Goal: Transaction & Acquisition: Purchase product/service

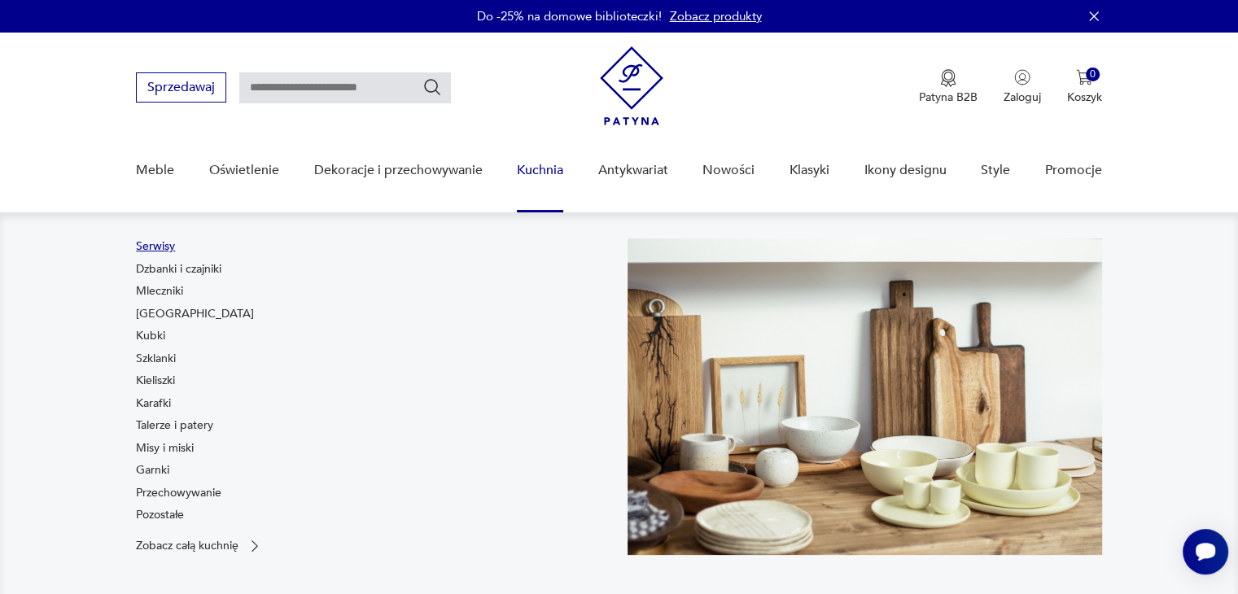
click at [150, 248] on link "Serwisy" at bounding box center [155, 246] width 39 height 16
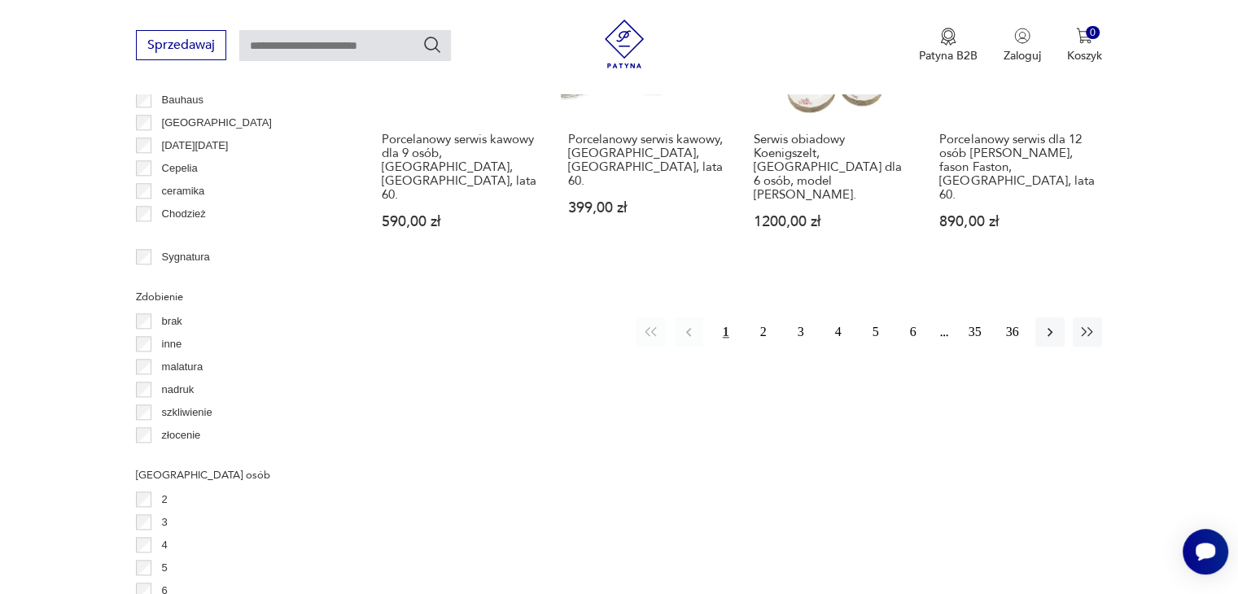
scroll to position [1817, 0]
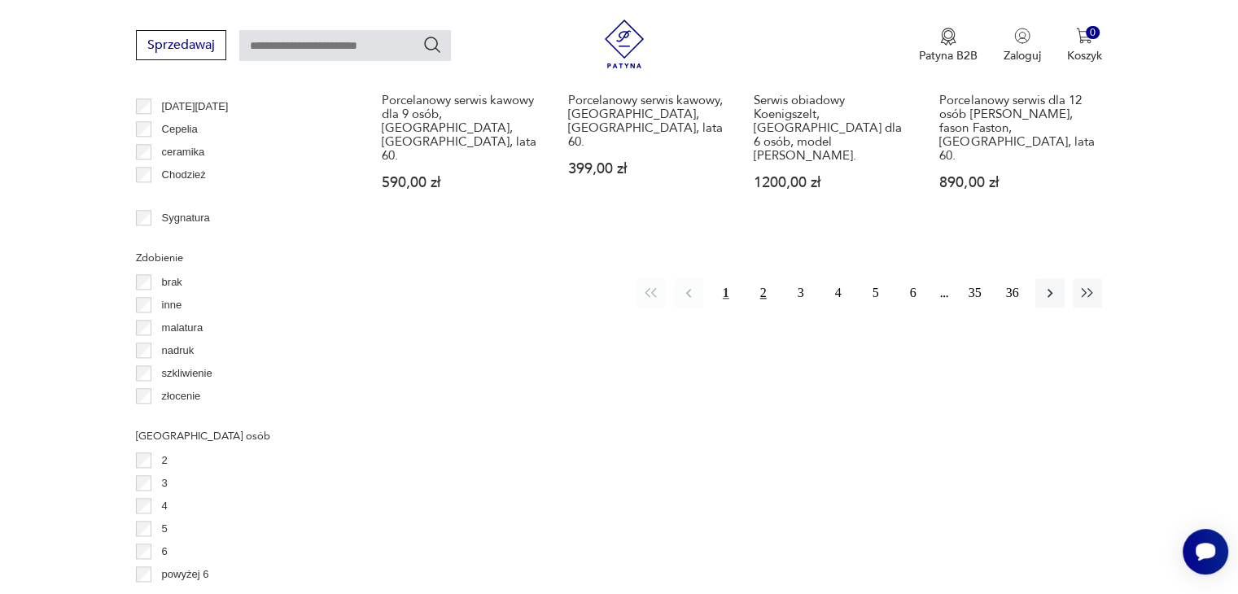
click at [757, 278] on button "2" at bounding box center [763, 292] width 29 height 29
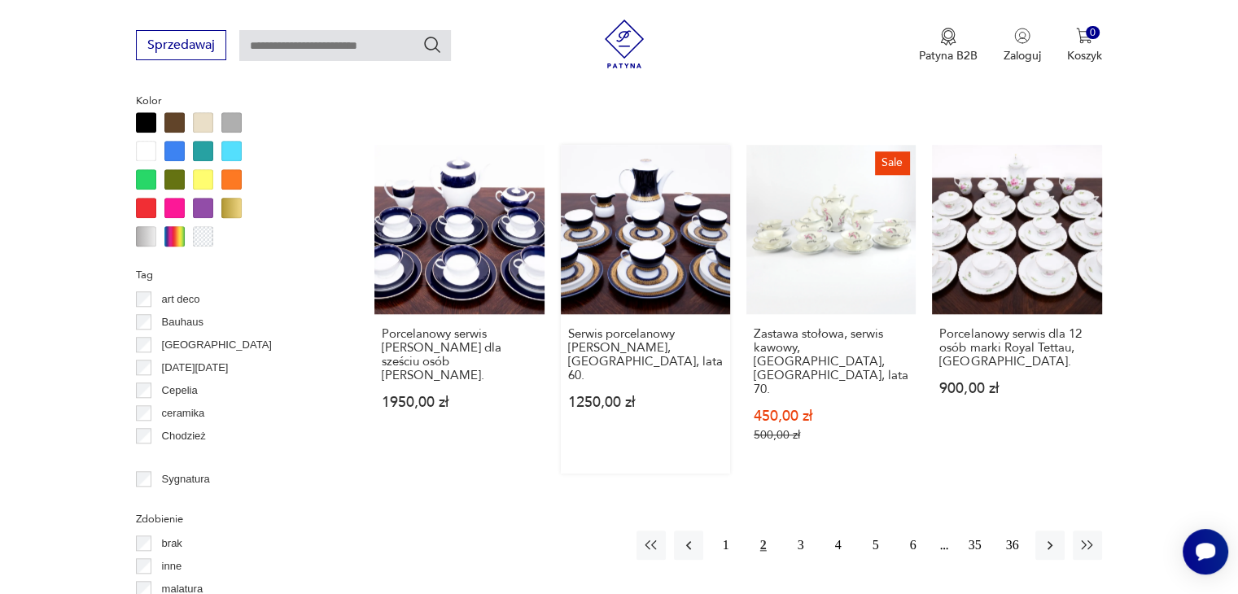
scroll to position [1652, 0]
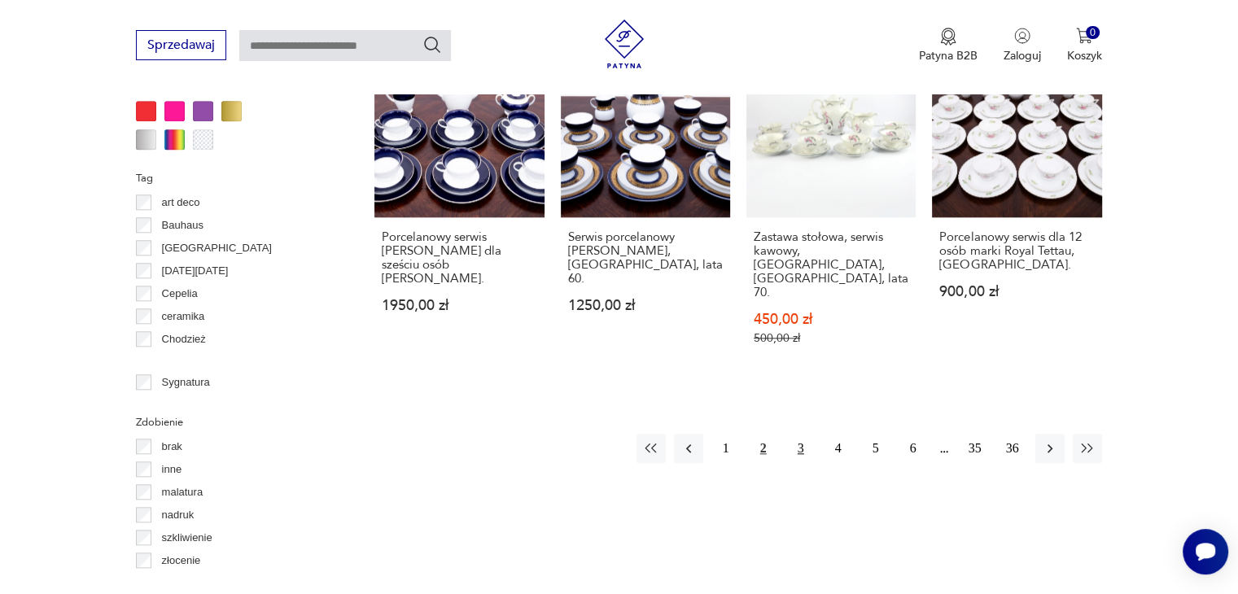
click at [794, 434] on button "3" at bounding box center [800, 448] width 29 height 29
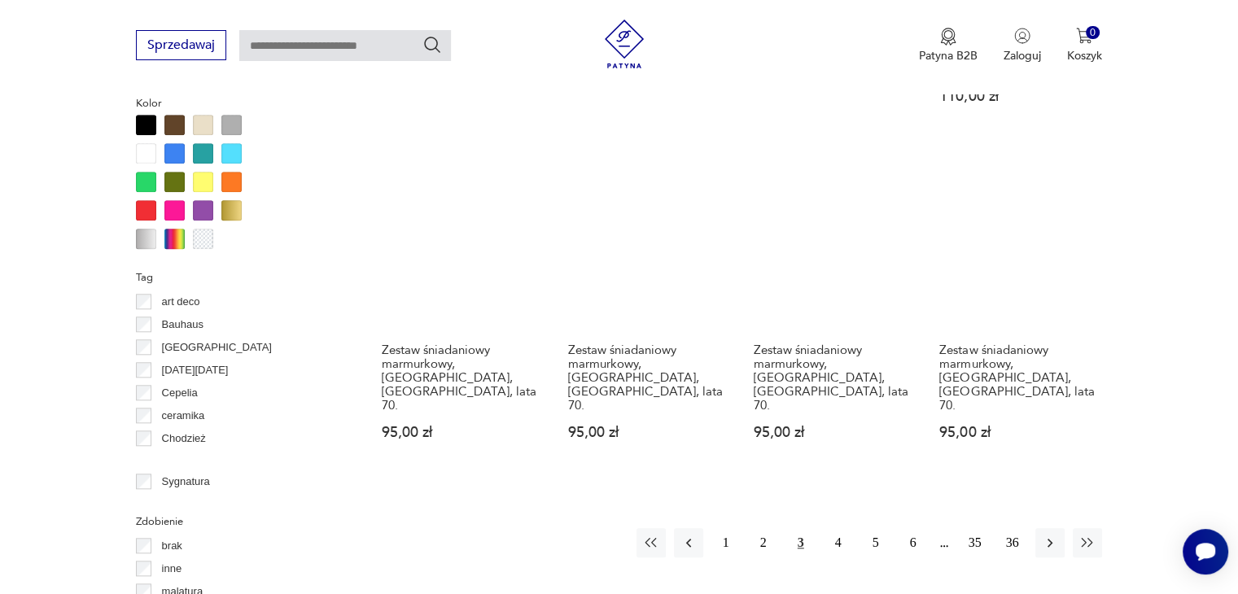
scroll to position [1652, 0]
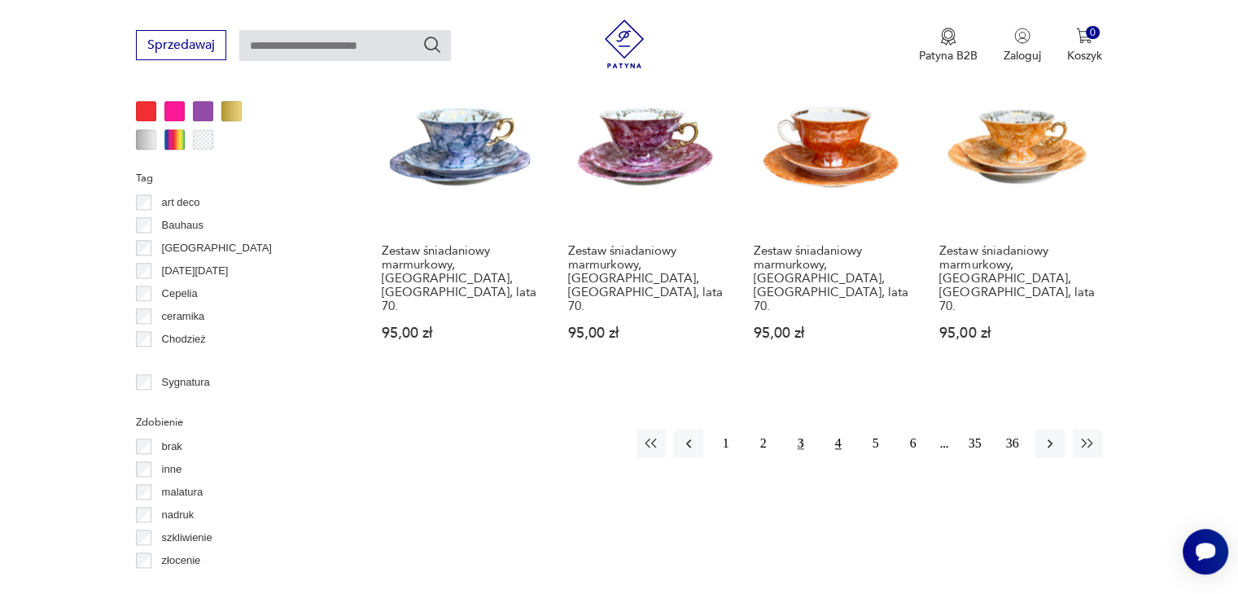
click at [840, 429] on button "4" at bounding box center [838, 443] width 29 height 29
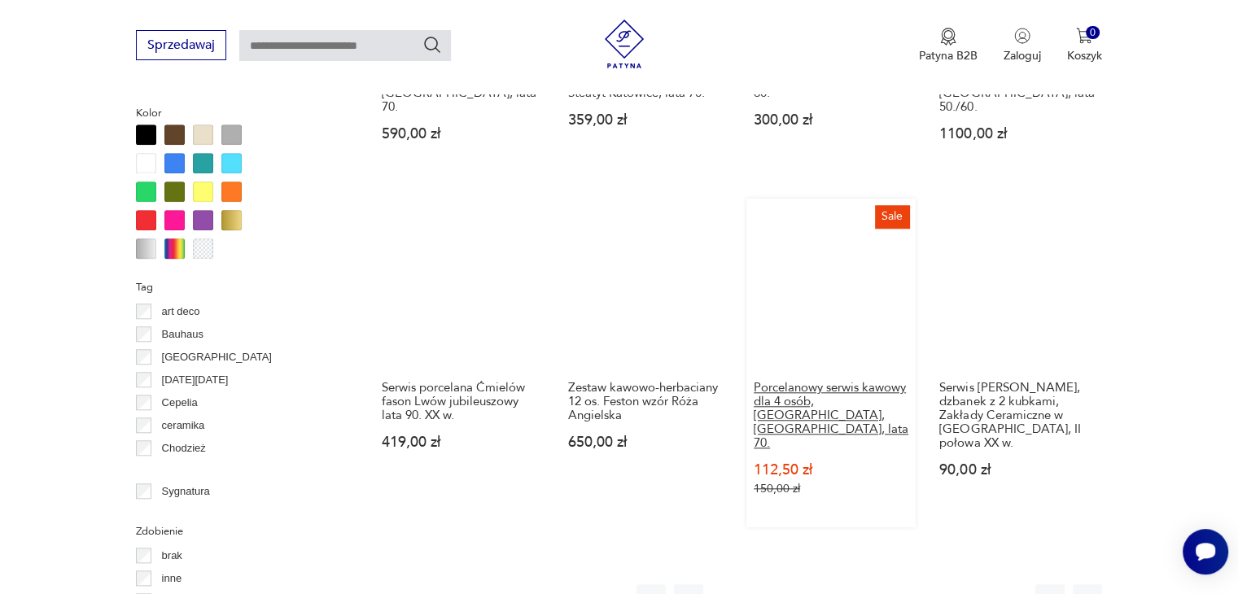
scroll to position [1571, 0]
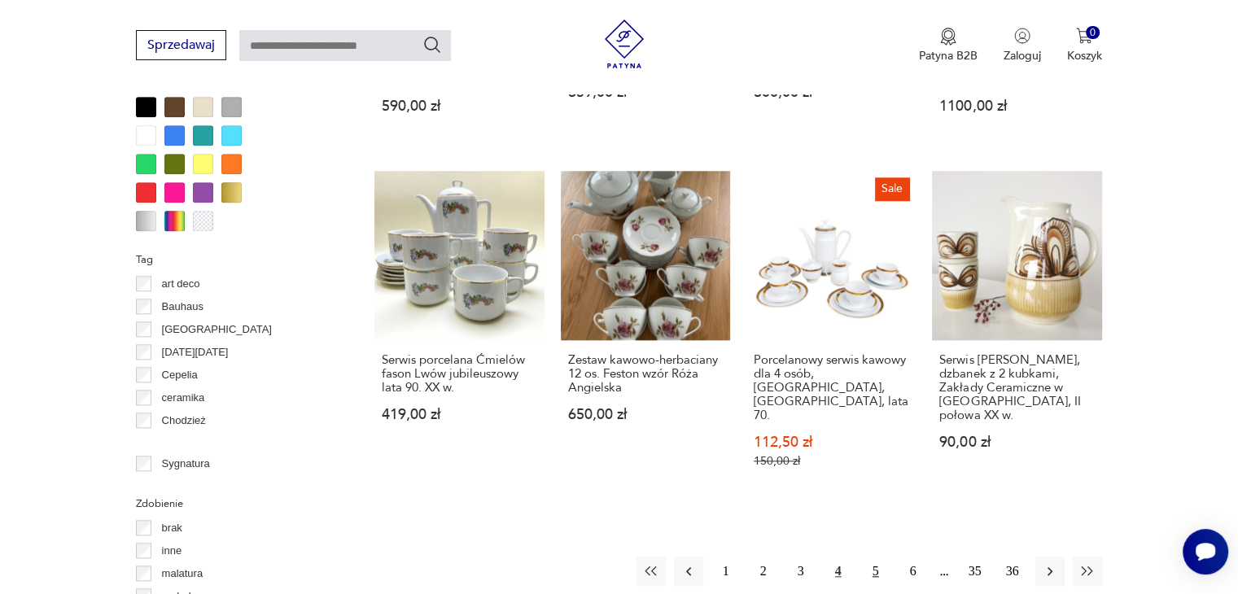
click at [874, 557] on button "5" at bounding box center [875, 571] width 29 height 29
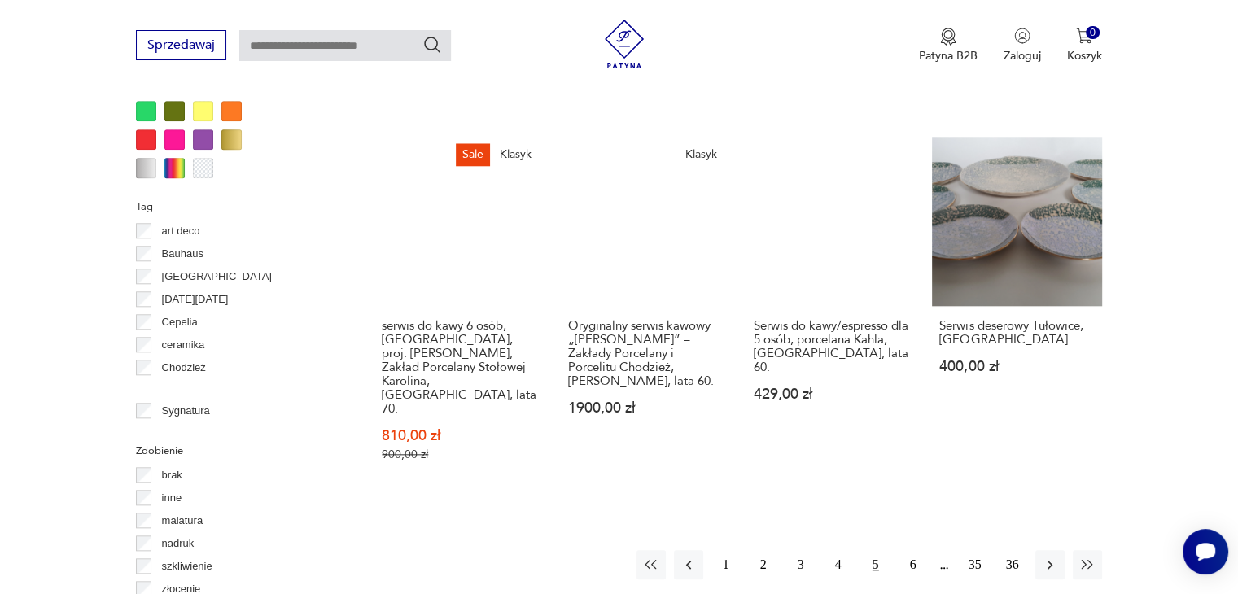
scroll to position [1652, 0]
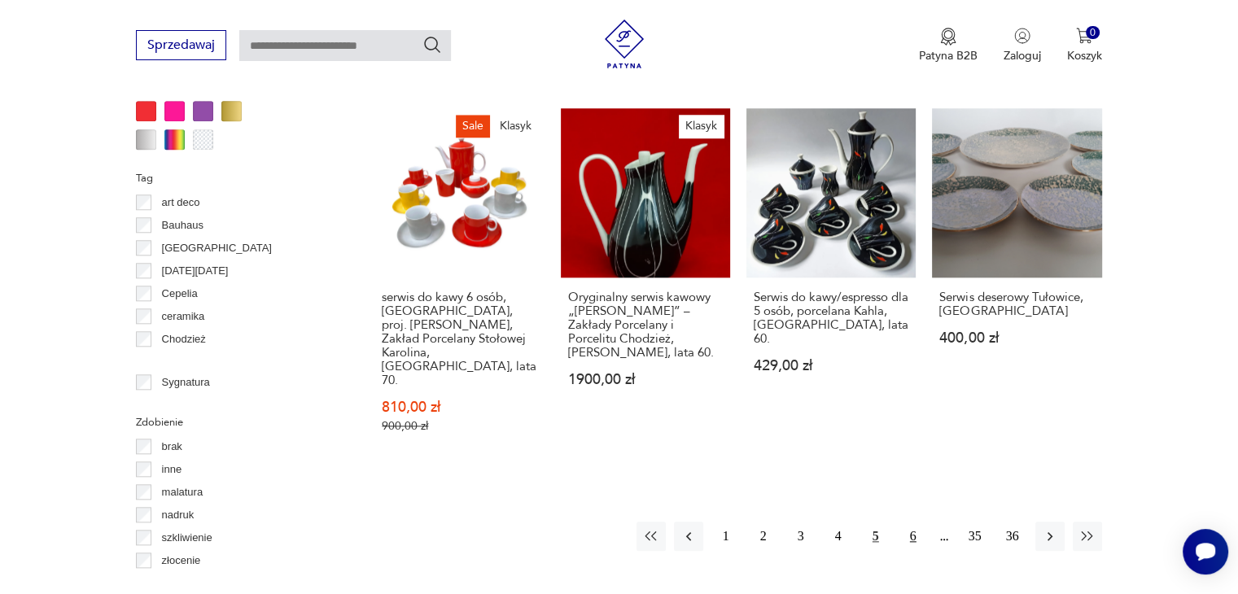
click at [907, 522] on button "6" at bounding box center [913, 536] width 29 height 29
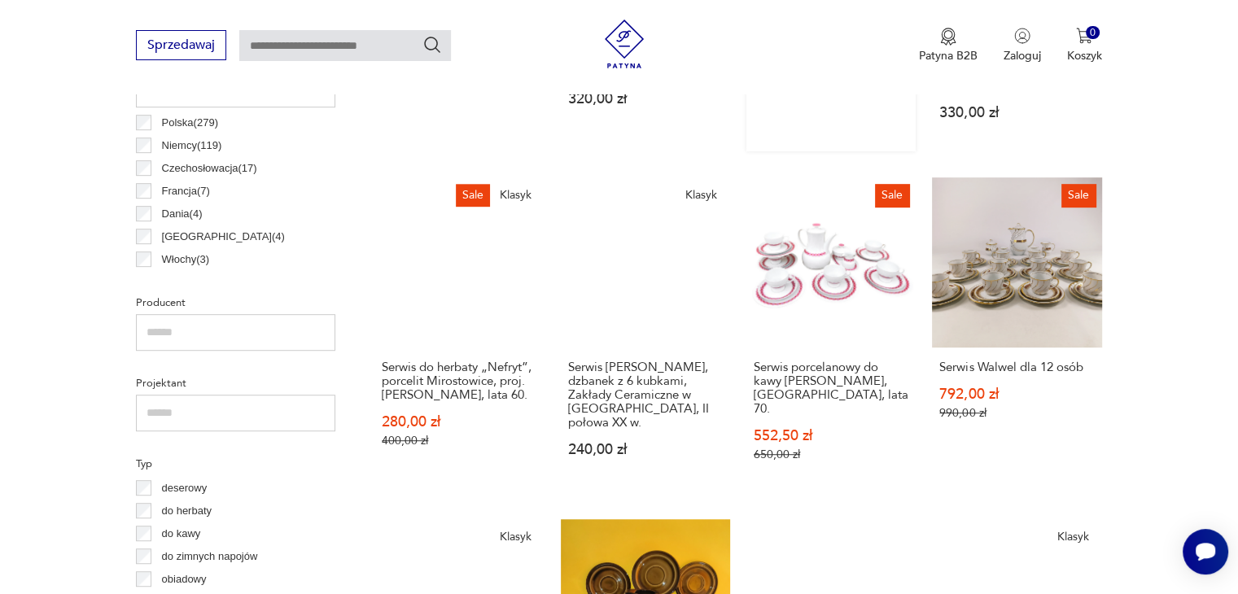
scroll to position [920, 0]
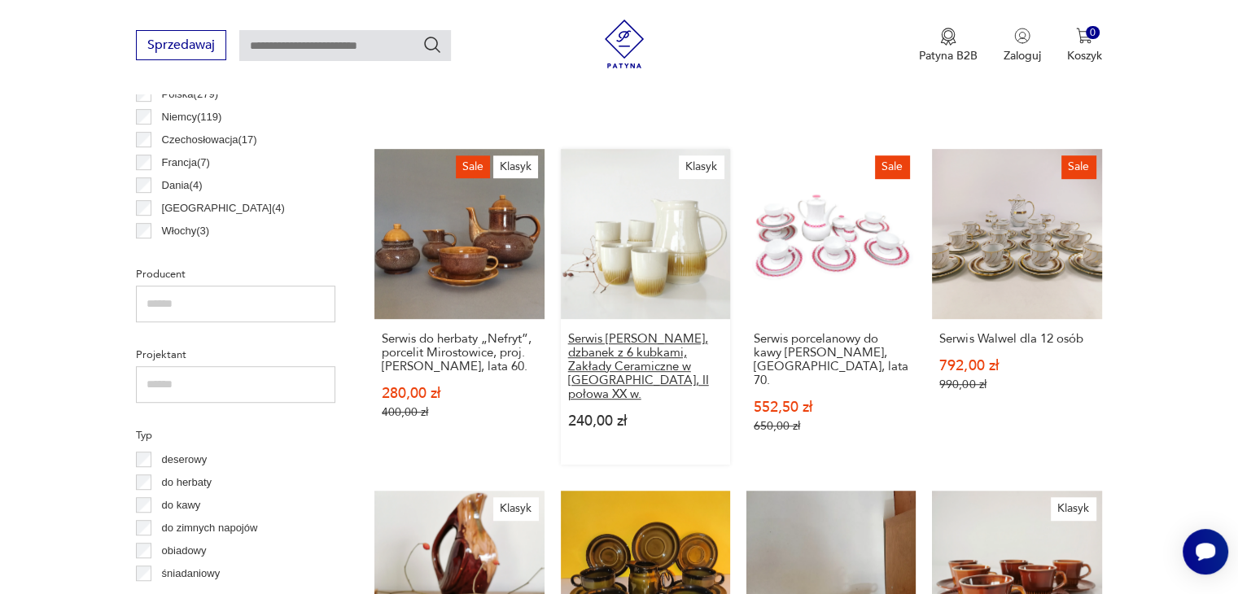
click at [641, 363] on h3 "Serwis [PERSON_NAME], dzbanek z 6 kubkami, Zakłady Ceramiczne w [GEOGRAPHIC_DAT…" at bounding box center [645, 366] width 155 height 69
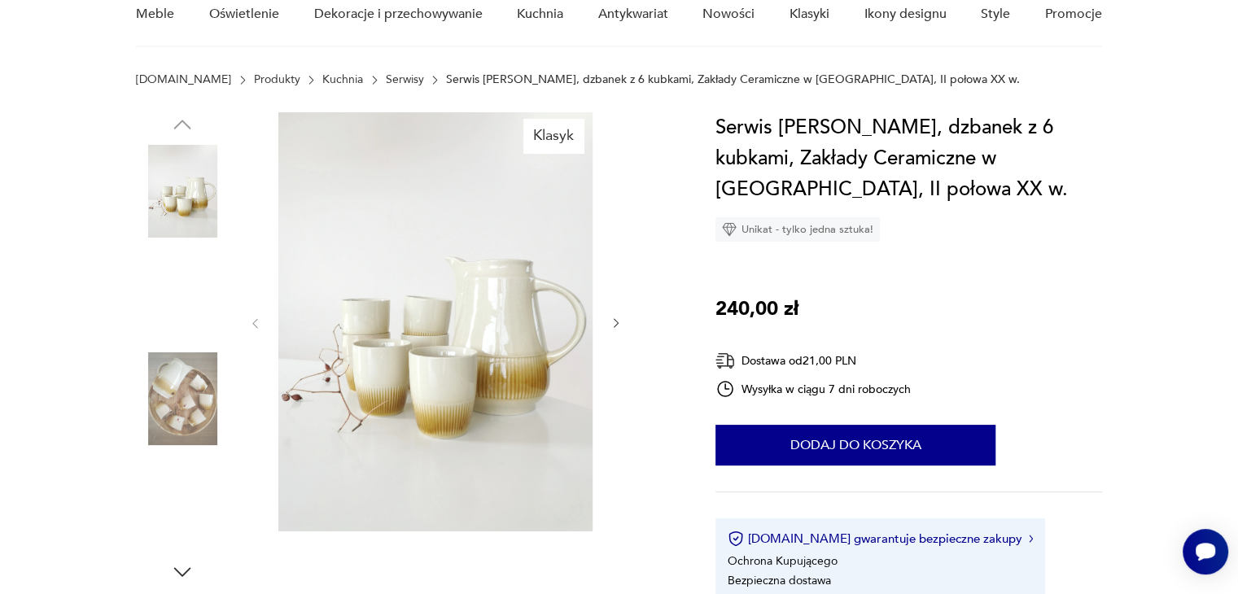
scroll to position [163, 0]
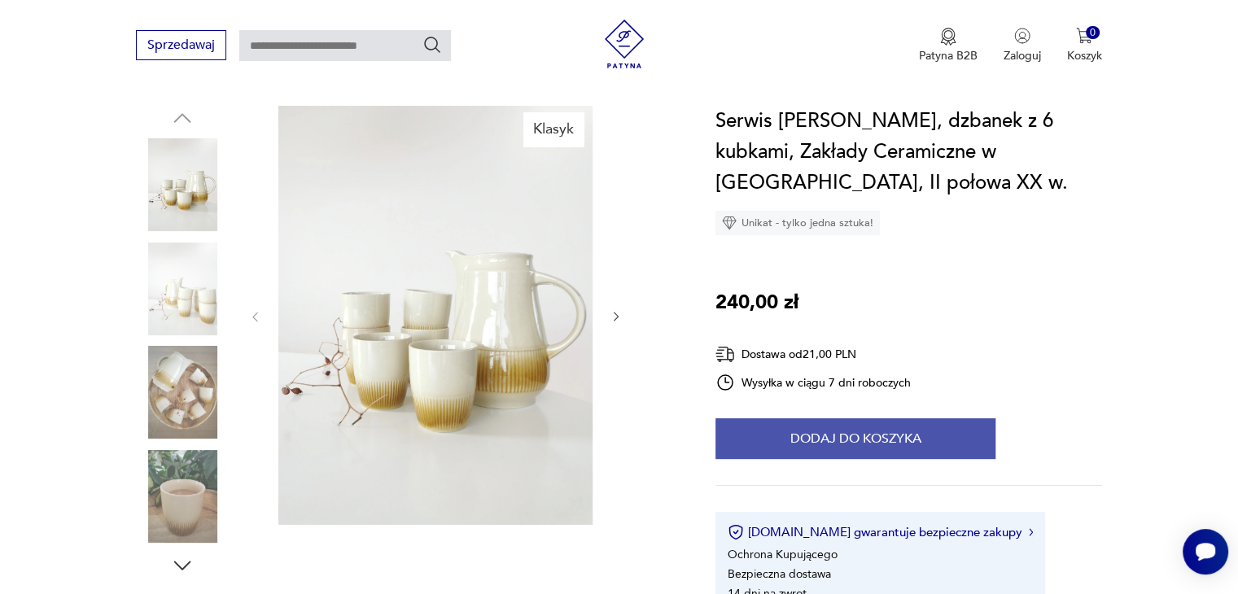
click at [791, 437] on button "Dodaj do koszyka" at bounding box center [855, 438] width 280 height 41
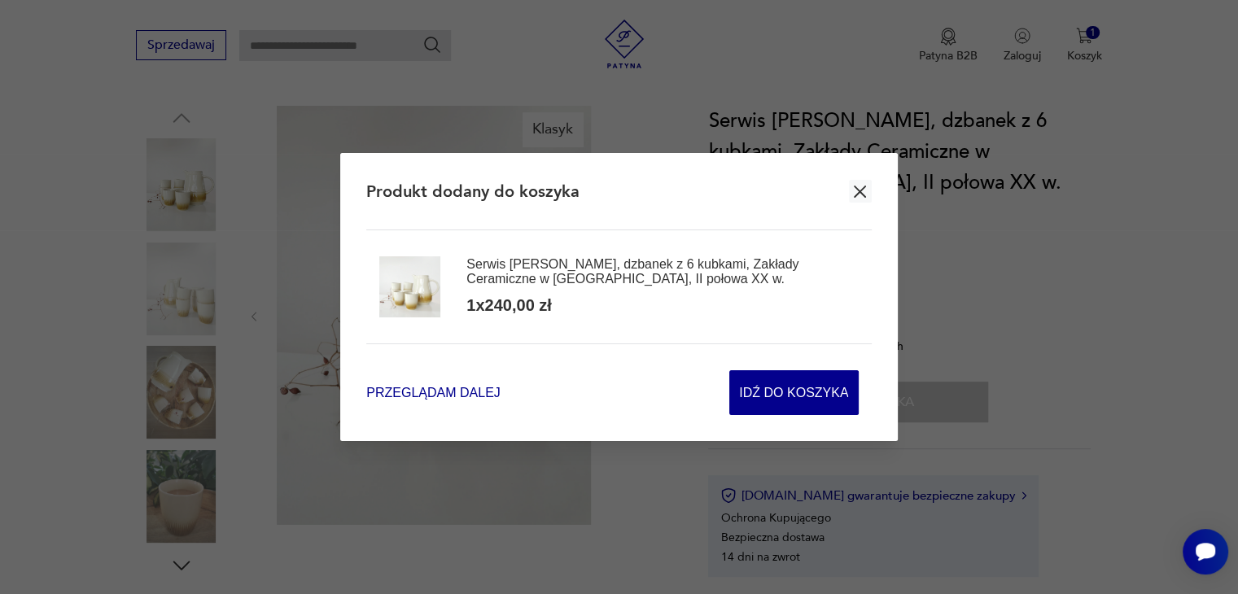
click at [470, 392] on span "Przeglądam dalej" at bounding box center [432, 392] width 133 height 19
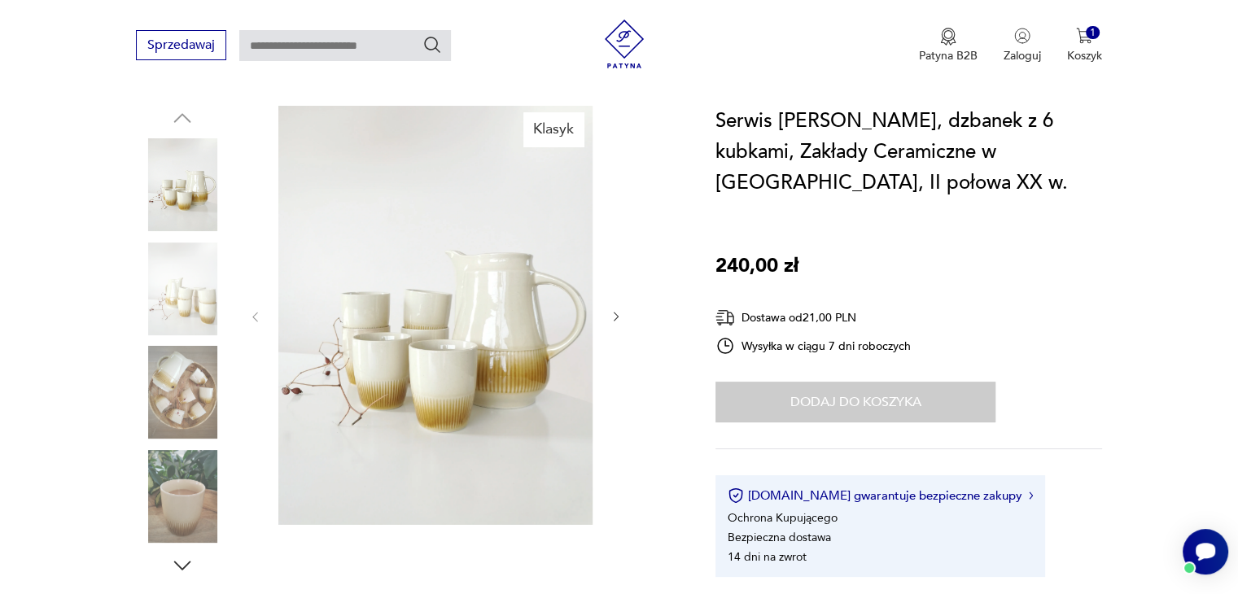
click at [613, 317] on icon "button" at bounding box center [617, 317] width 14 height 14
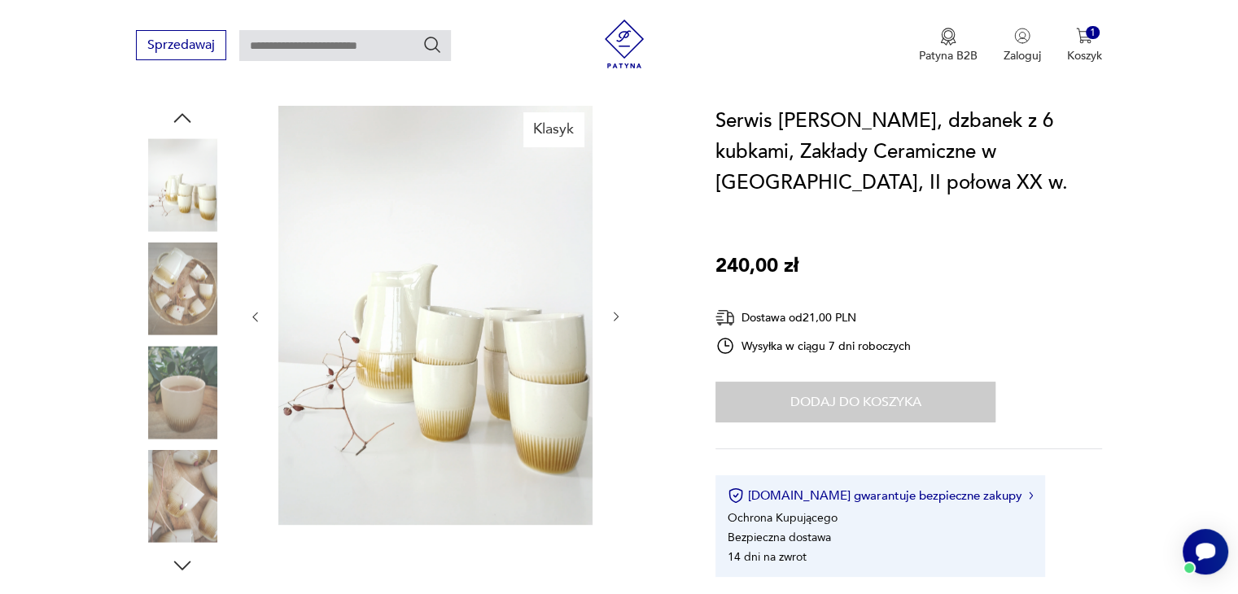
click at [613, 317] on icon "button" at bounding box center [617, 317] width 14 height 14
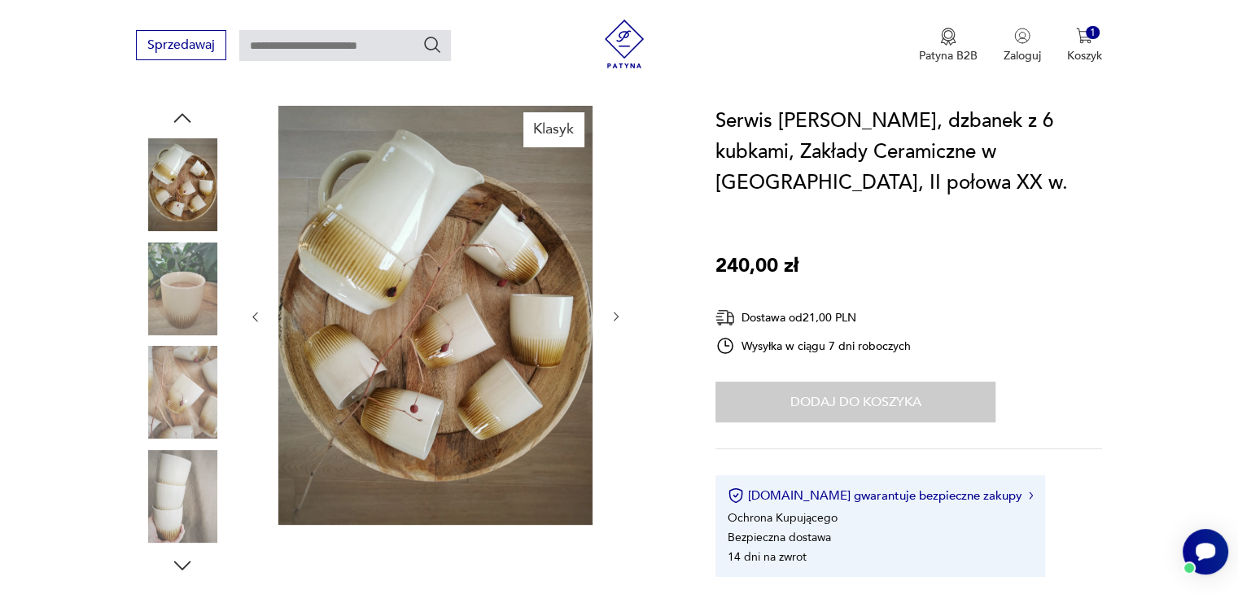
click at [616, 319] on icon "button" at bounding box center [617, 317] width 14 height 14
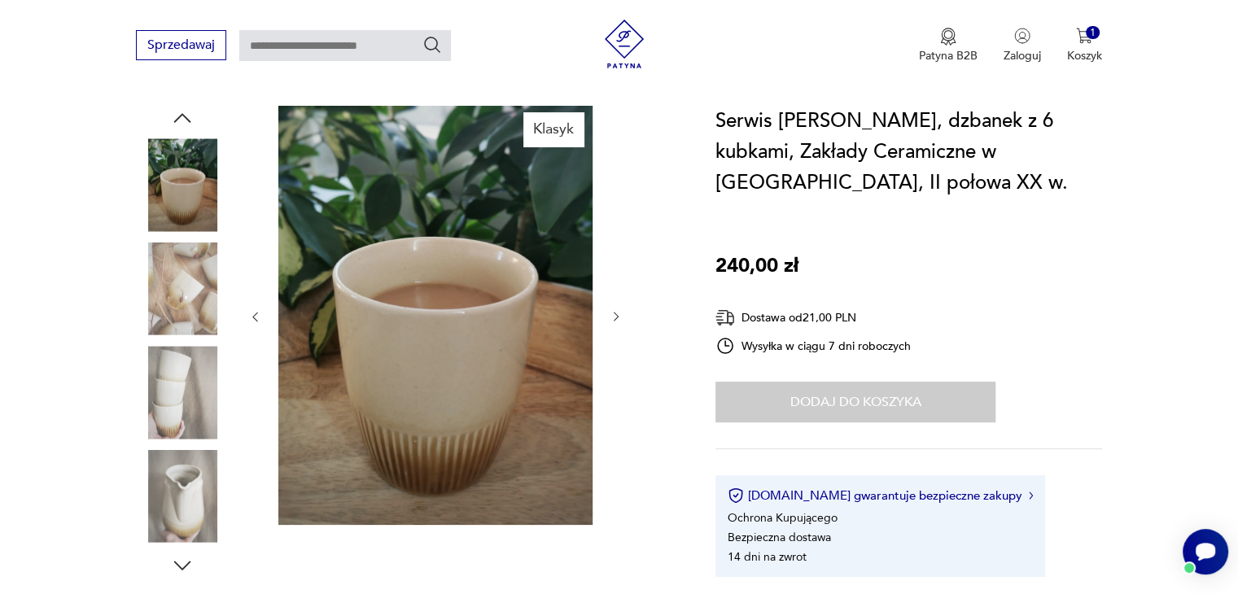
click at [615, 317] on icon "button" at bounding box center [617, 317] width 14 height 14
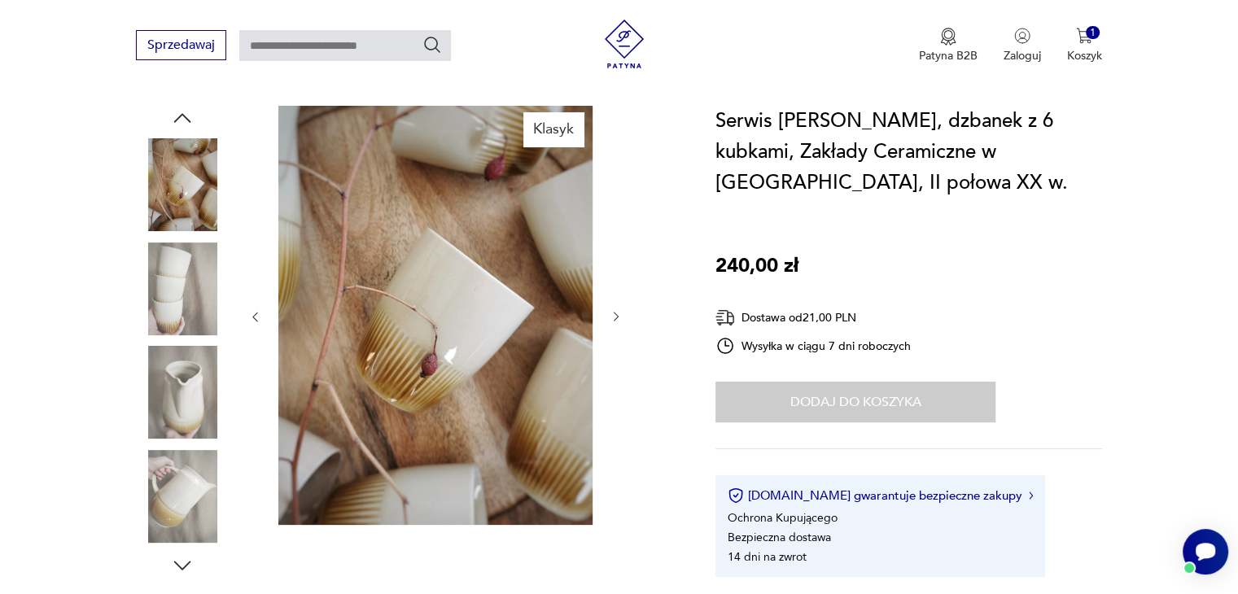
click at [615, 317] on icon "button" at bounding box center [617, 317] width 14 height 14
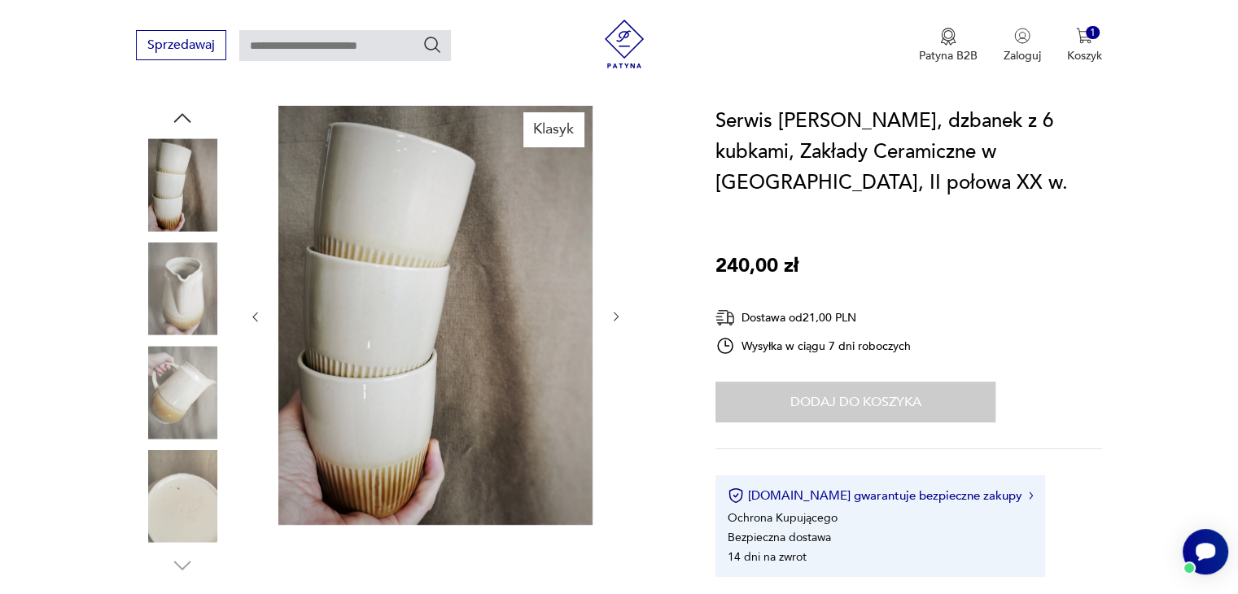
click at [615, 317] on icon "button" at bounding box center [617, 317] width 14 height 14
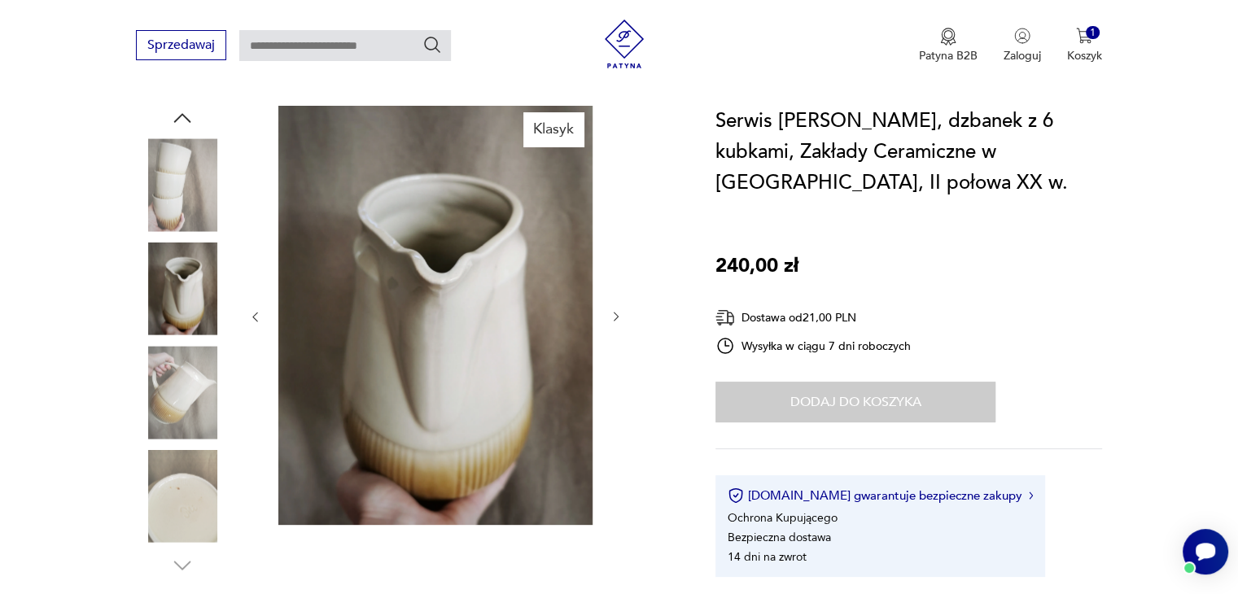
click at [615, 317] on icon "button" at bounding box center [617, 317] width 14 height 14
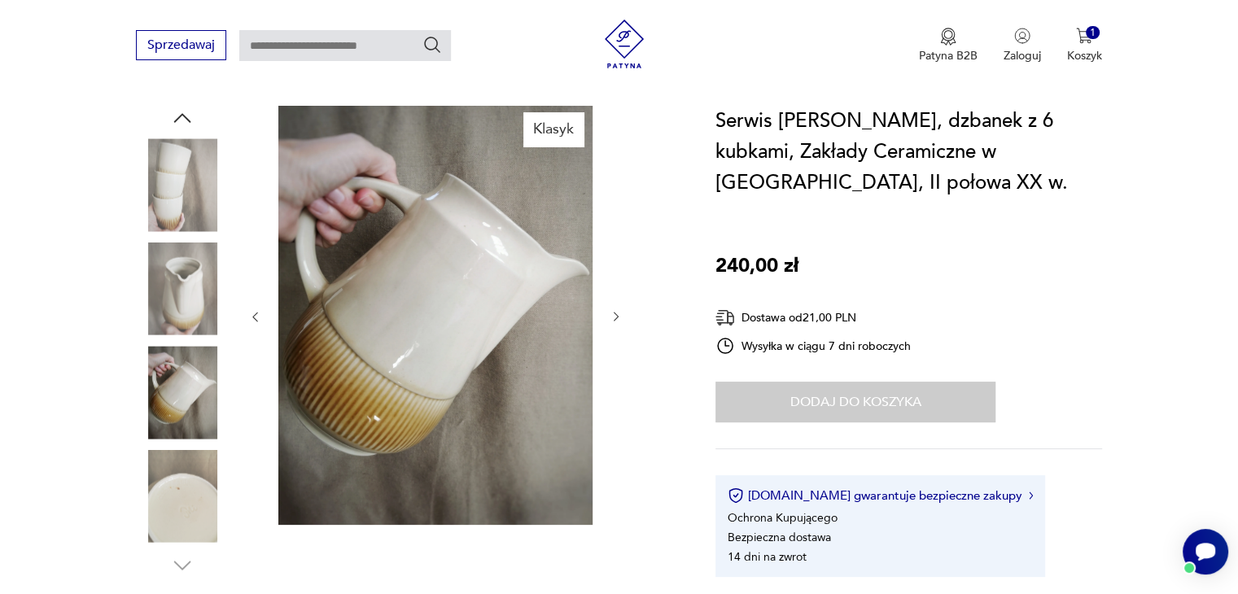
click at [257, 322] on icon "button" at bounding box center [255, 317] width 14 height 14
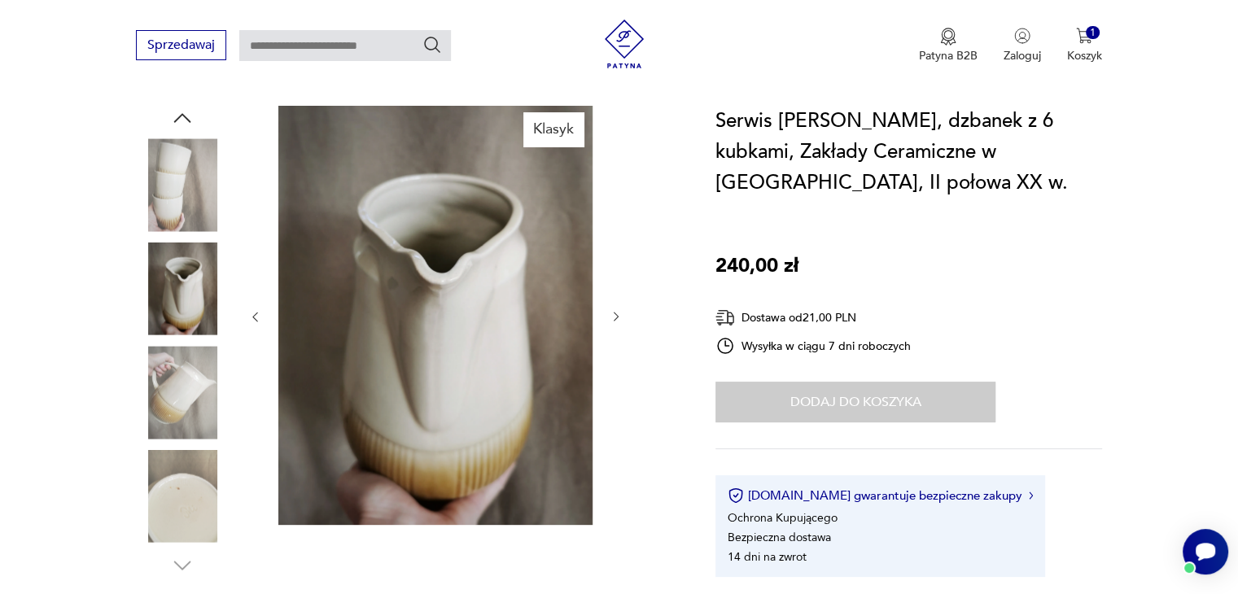
click at [611, 313] on icon "button" at bounding box center [617, 317] width 14 height 14
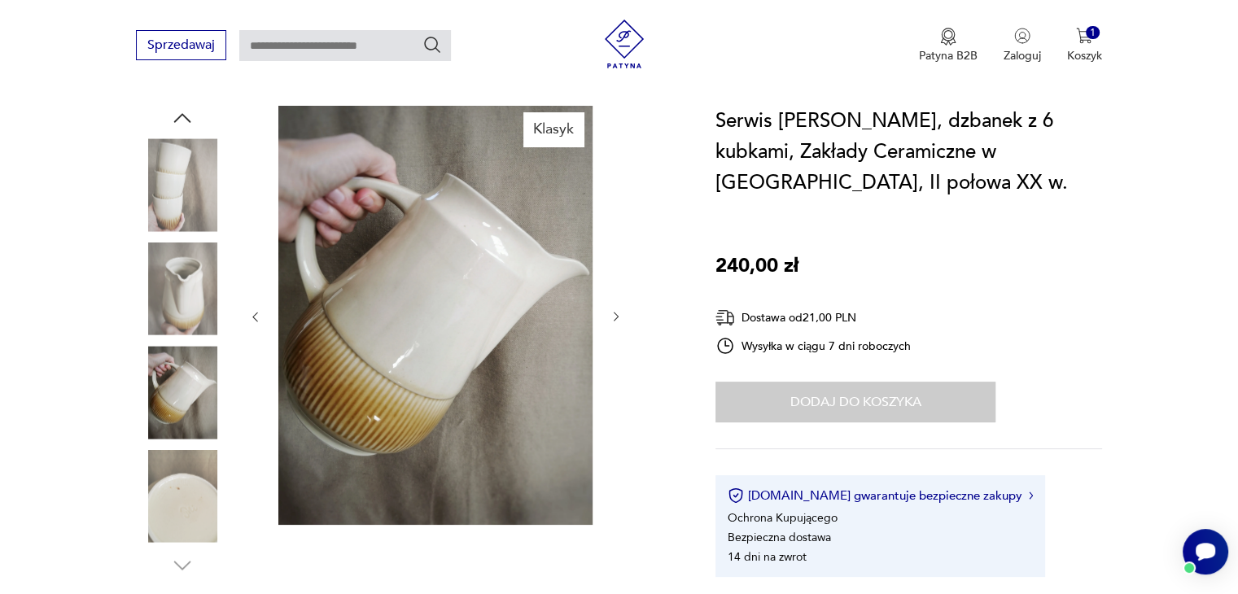
click at [615, 320] on icon "button" at bounding box center [616, 318] width 5 height 10
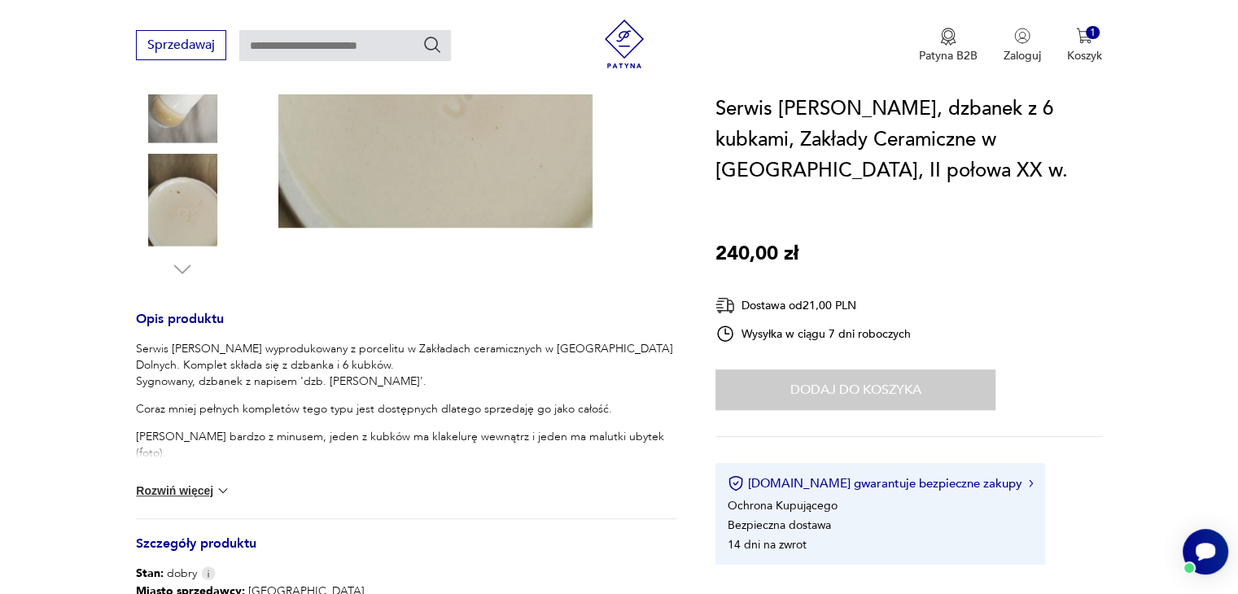
scroll to position [488, 0]
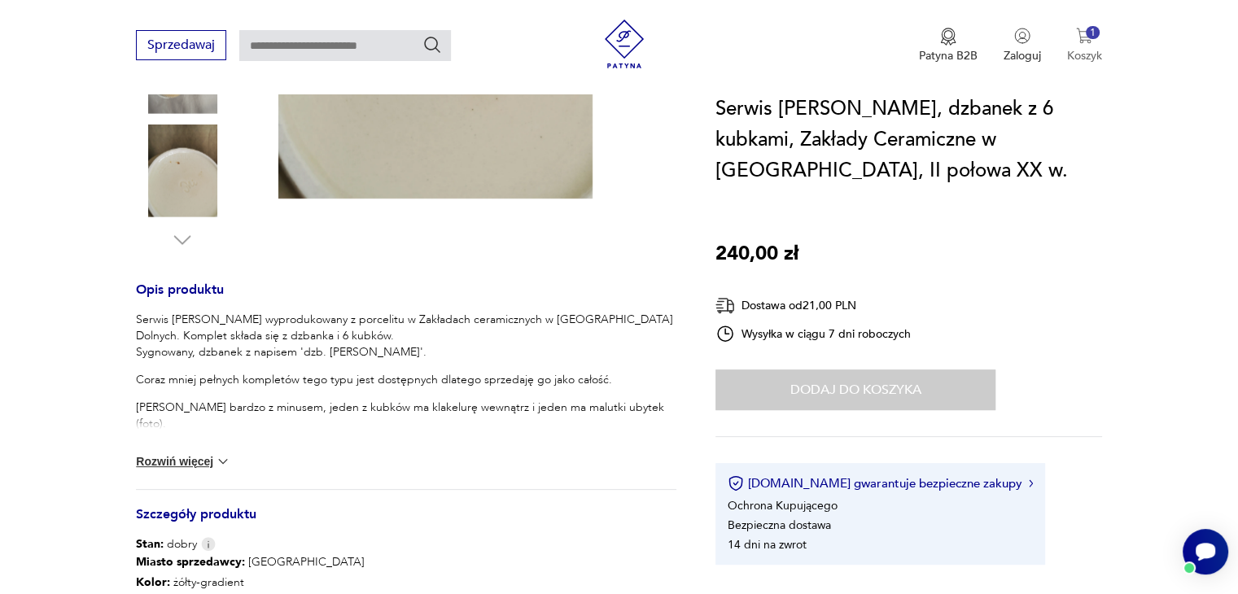
click at [1084, 33] on img "button" at bounding box center [1084, 36] width 16 height 16
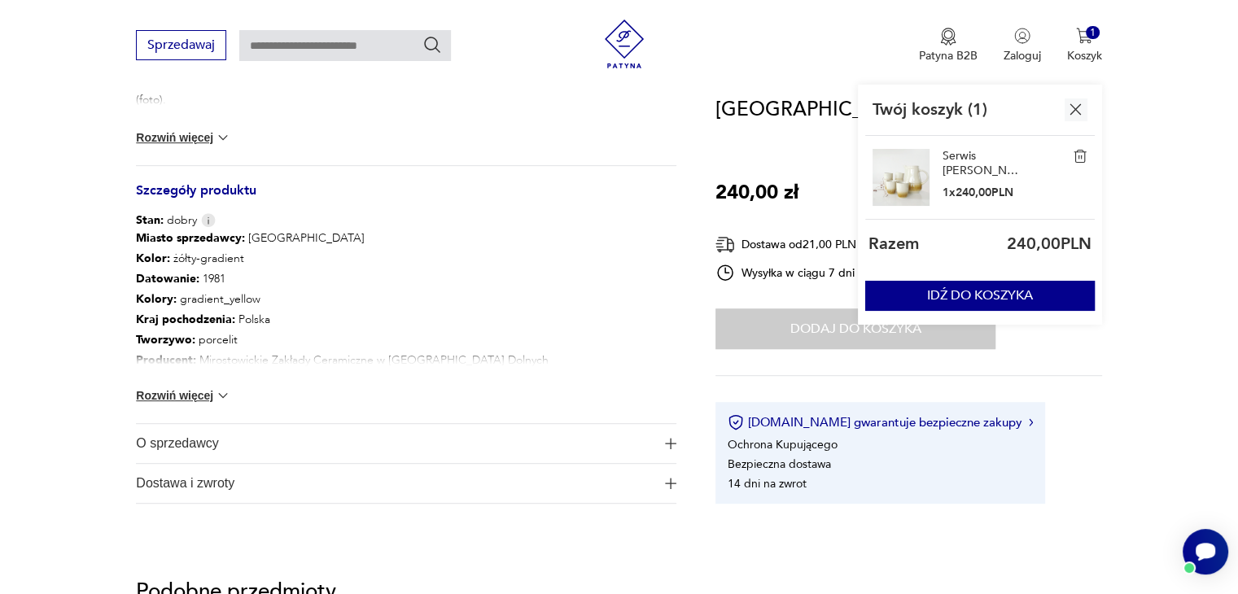
scroll to position [814, 0]
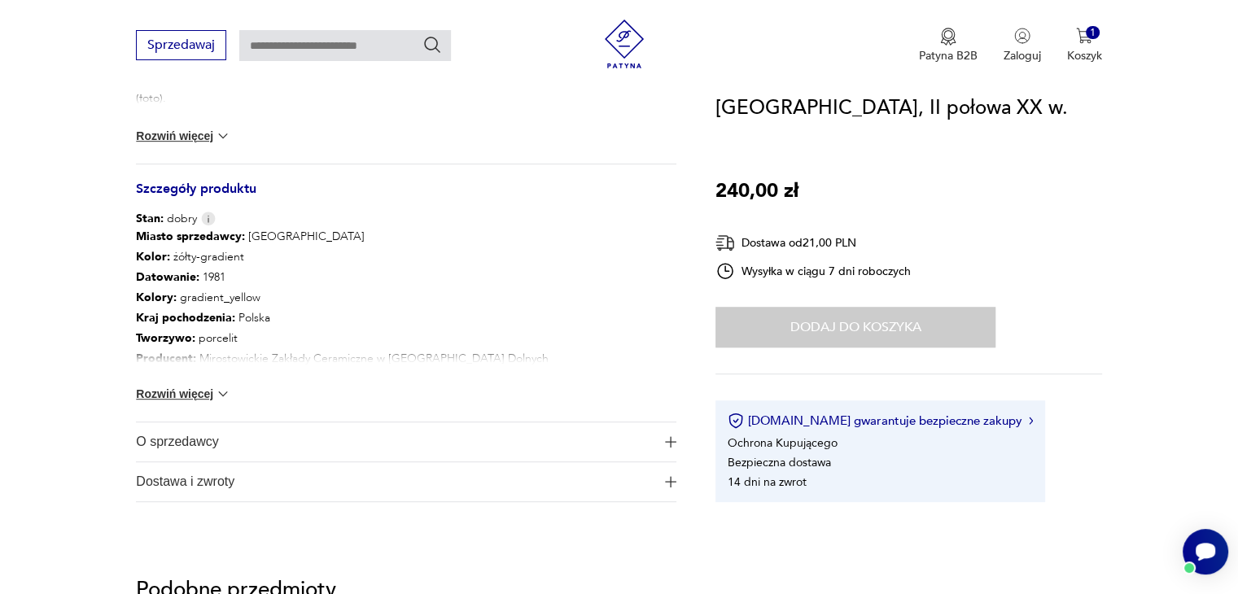
click at [202, 394] on button "Rozwiń więcej" at bounding box center [183, 394] width 94 height 16
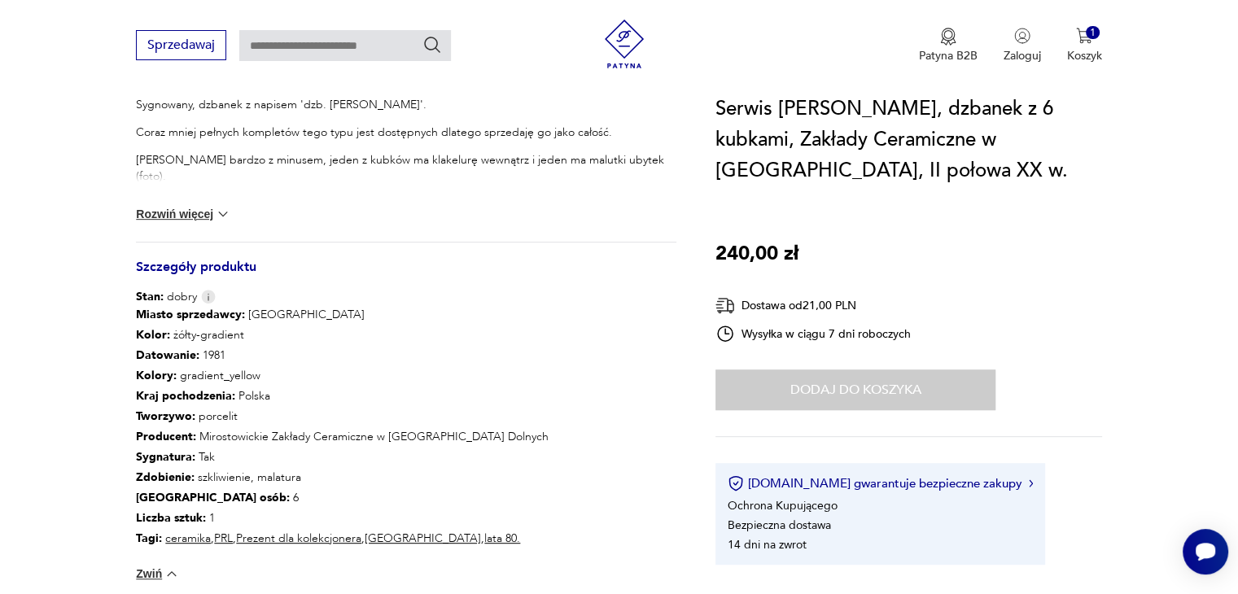
scroll to position [733, 0]
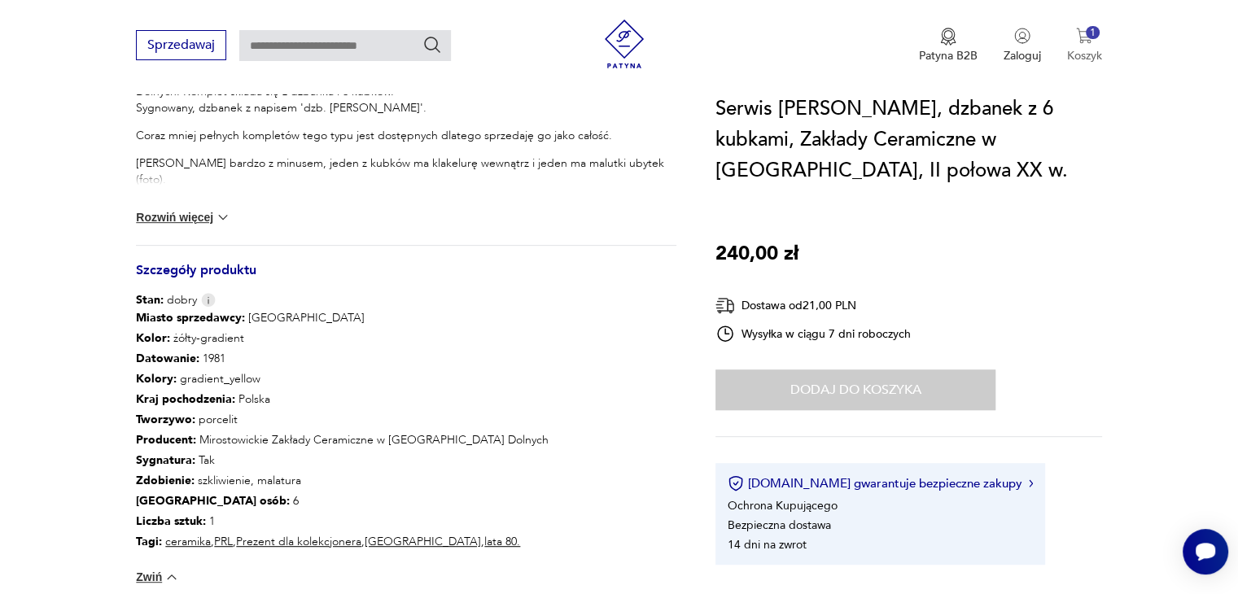
click at [1081, 42] on img "button" at bounding box center [1084, 36] width 16 height 16
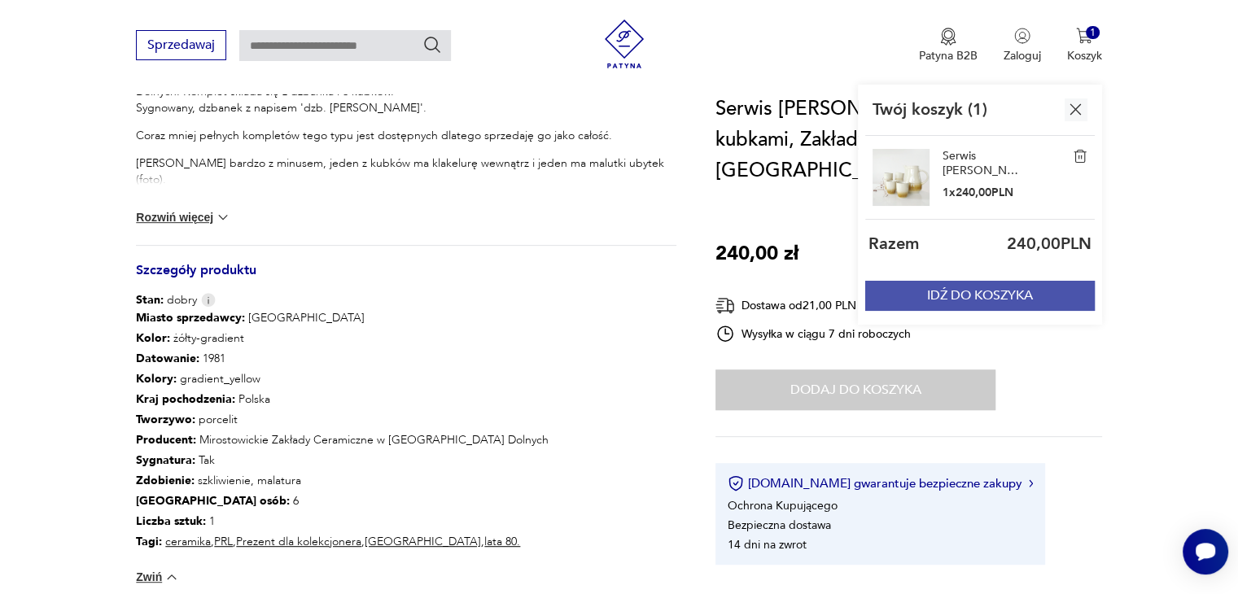
click at [971, 291] on button "IDŹ DO KOSZYKA" at bounding box center [980, 296] width 230 height 30
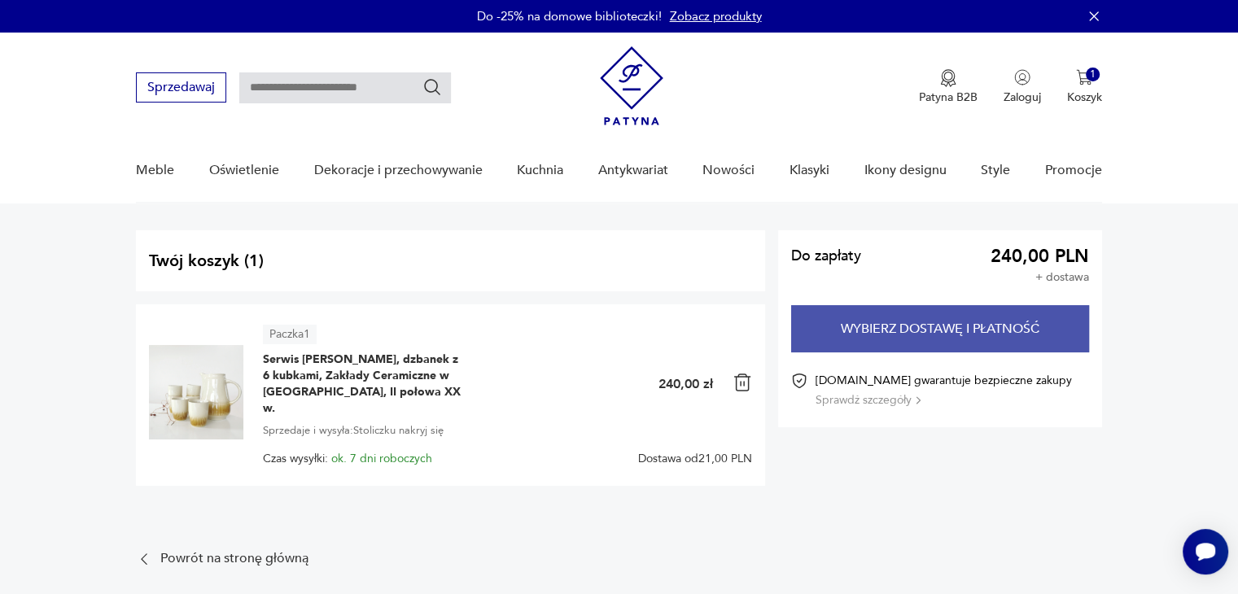
click at [899, 322] on button "Wybierz dostawę i płatność" at bounding box center [940, 328] width 298 height 47
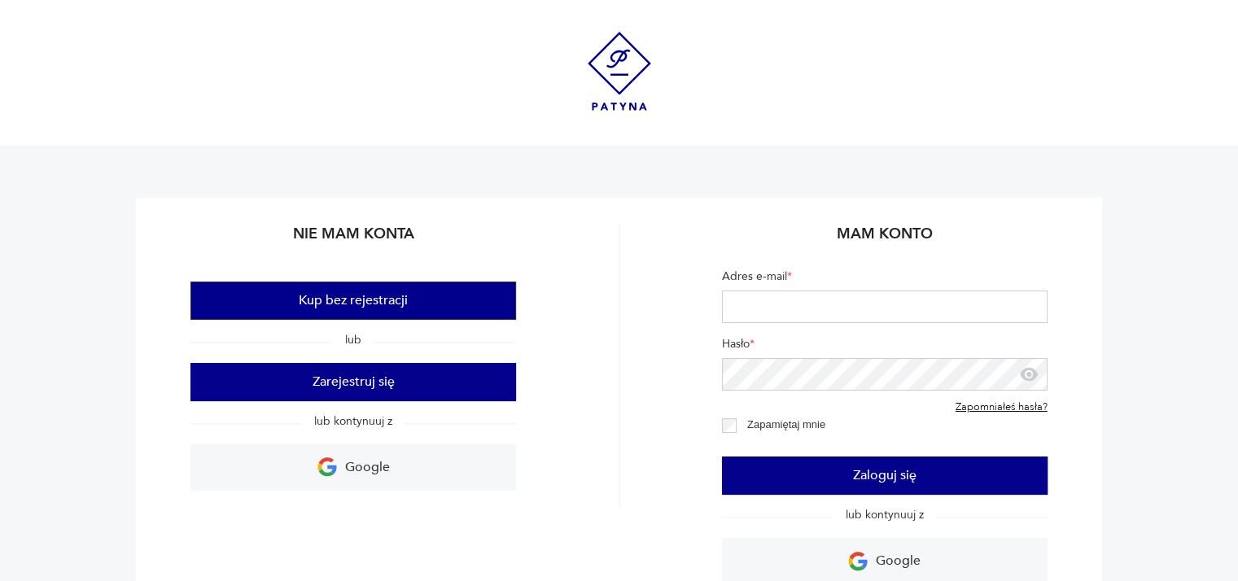
click at [357, 294] on button "Kup bez rejestracji" at bounding box center [353, 301] width 326 height 38
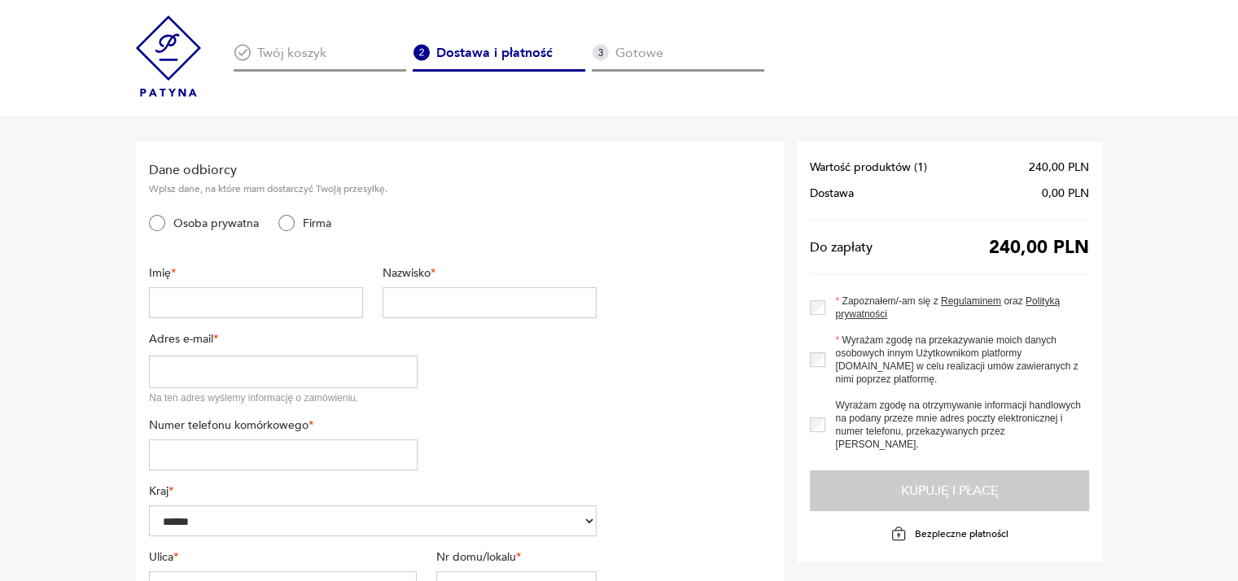
click at [295, 300] on input "text" at bounding box center [256, 302] width 214 height 31
type input "*"
type input "*****"
type input "*******"
click at [160, 377] on input "email" at bounding box center [283, 372] width 269 height 33
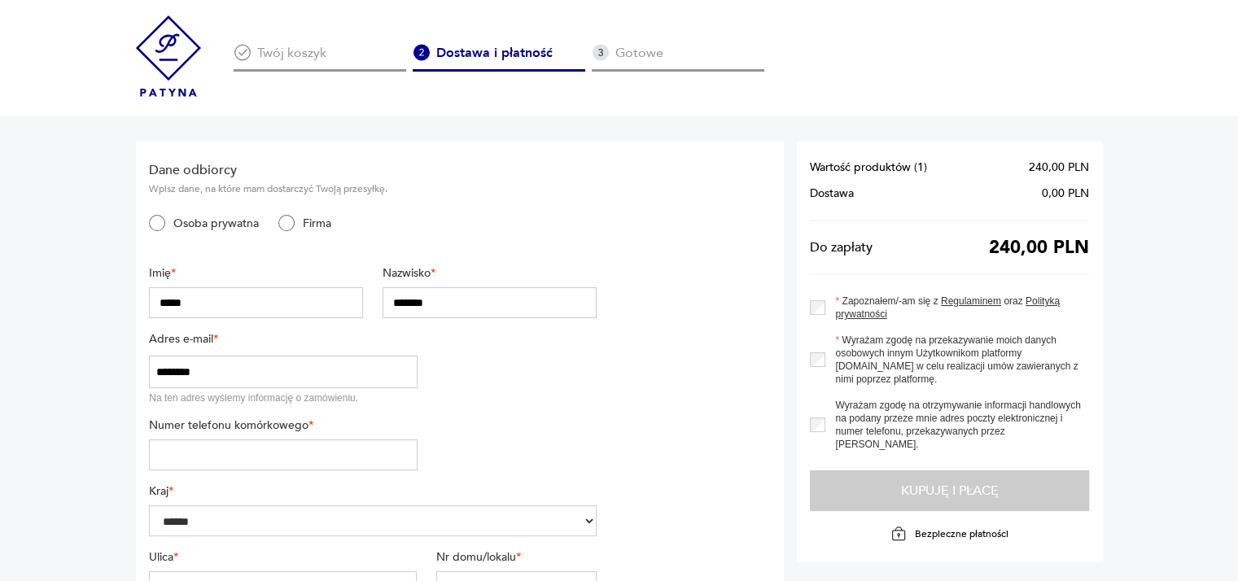
type input "**********"
drag, startPoint x: 241, startPoint y: 463, endPoint x: 291, endPoint y: 440, distance: 54.6
click at [241, 463] on input "tel" at bounding box center [283, 455] width 269 height 31
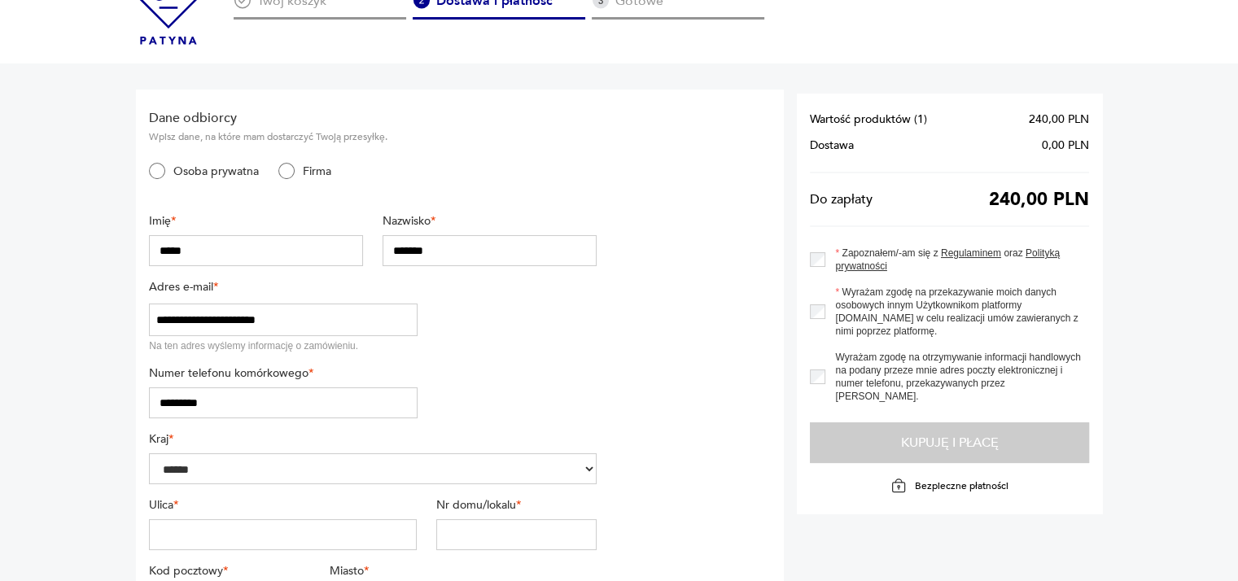
scroll to position [81, 0]
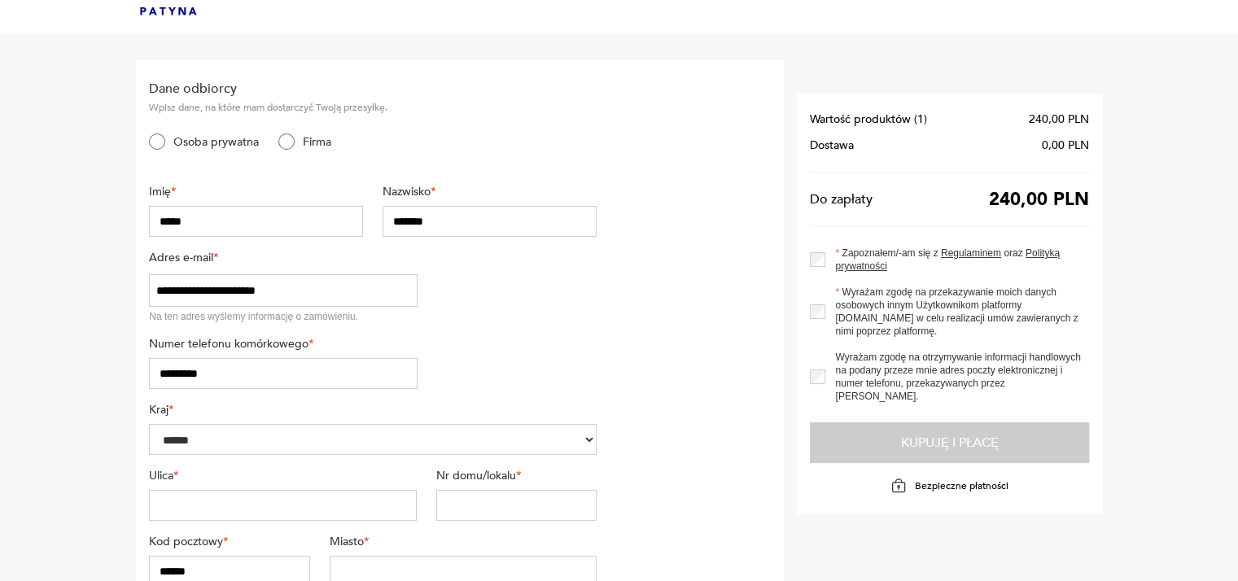
type input "*********"
click at [304, 501] on input "text" at bounding box center [283, 505] width 268 height 31
type input "*********"
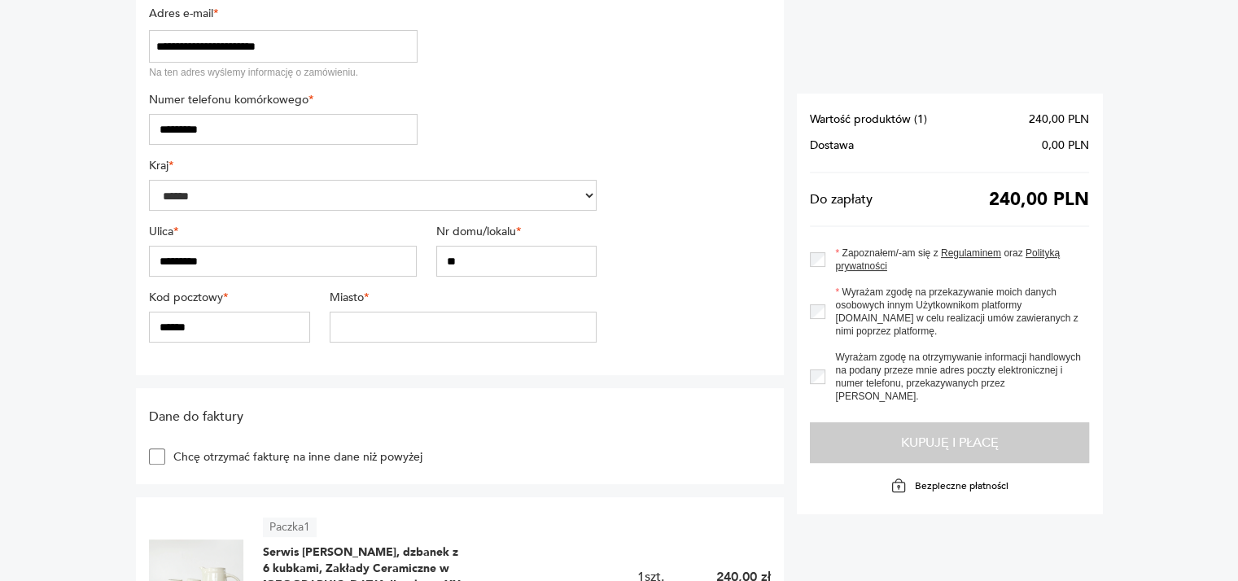
type input "**"
click at [212, 327] on input "******" at bounding box center [229, 327] width 160 height 31
type input "******"
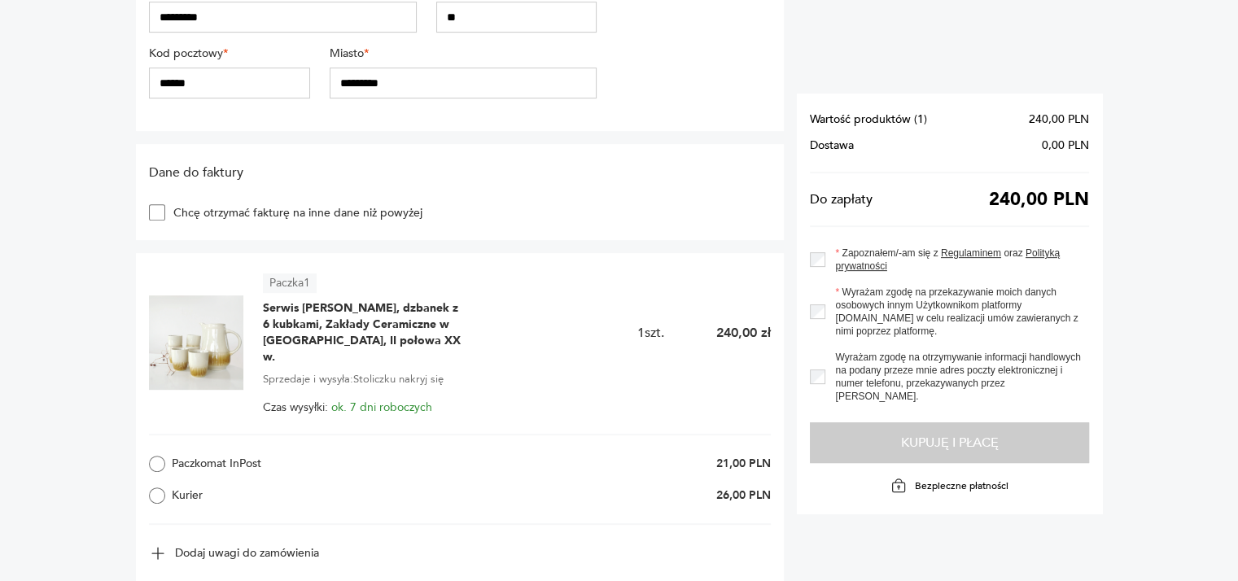
scroll to position [651, 0]
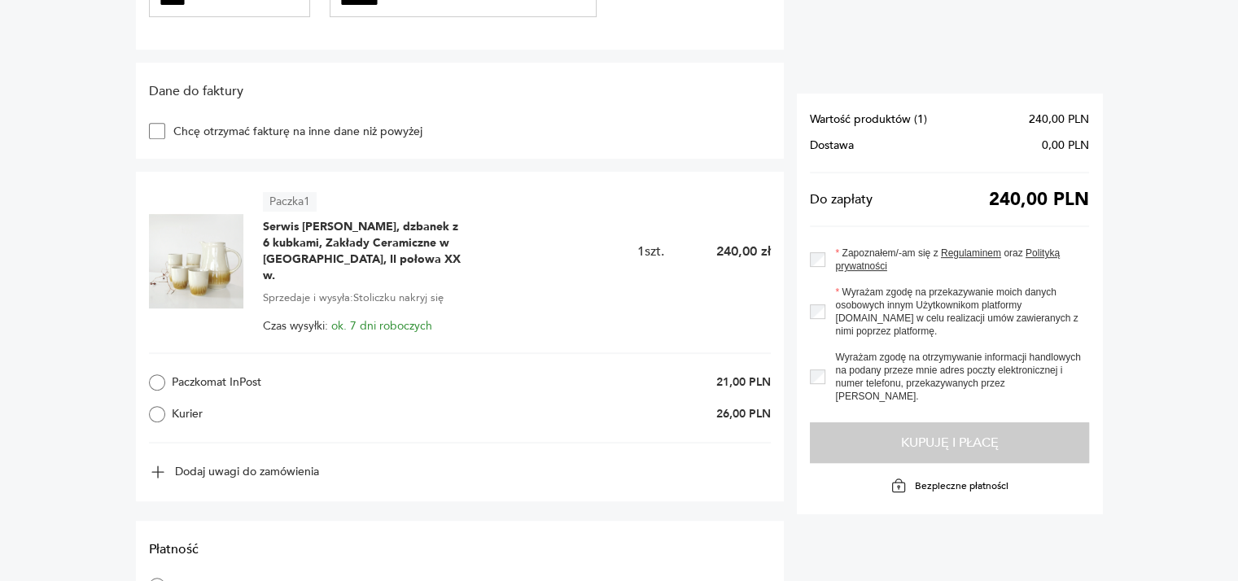
type input "*********"
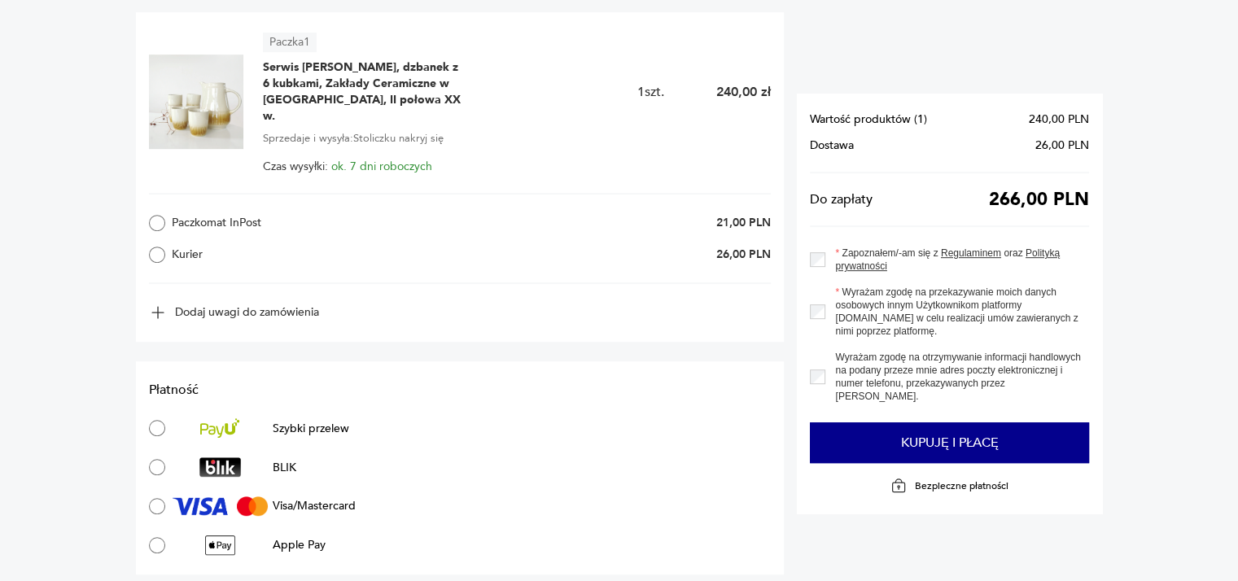
scroll to position [814, 0]
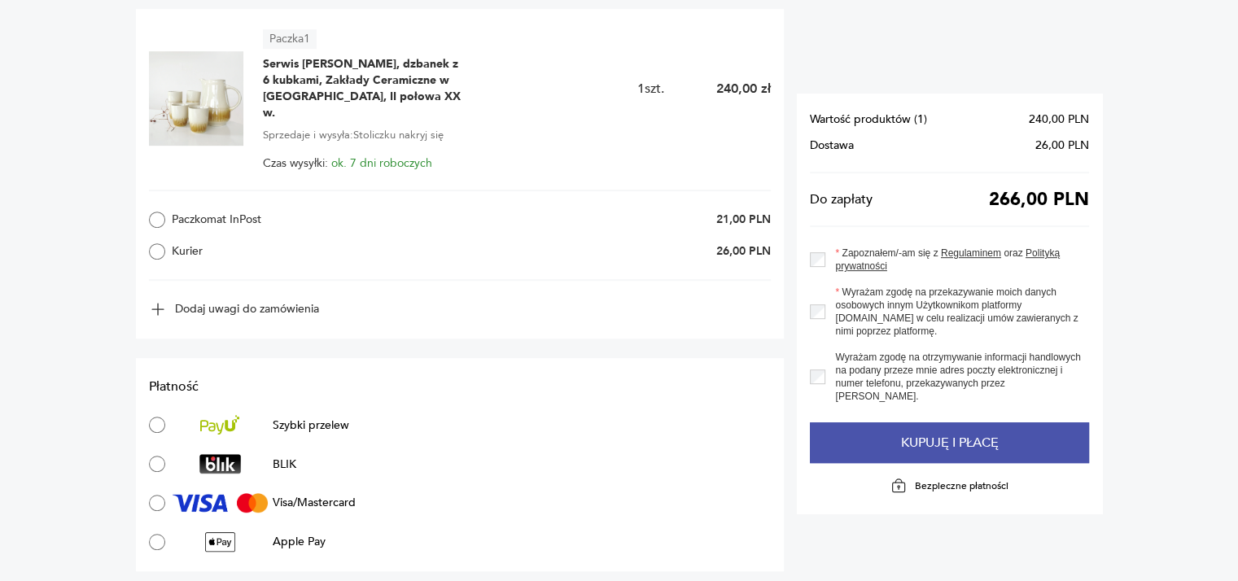
click at [898, 431] on button "Kupuję i płacę" at bounding box center [949, 442] width 279 height 41
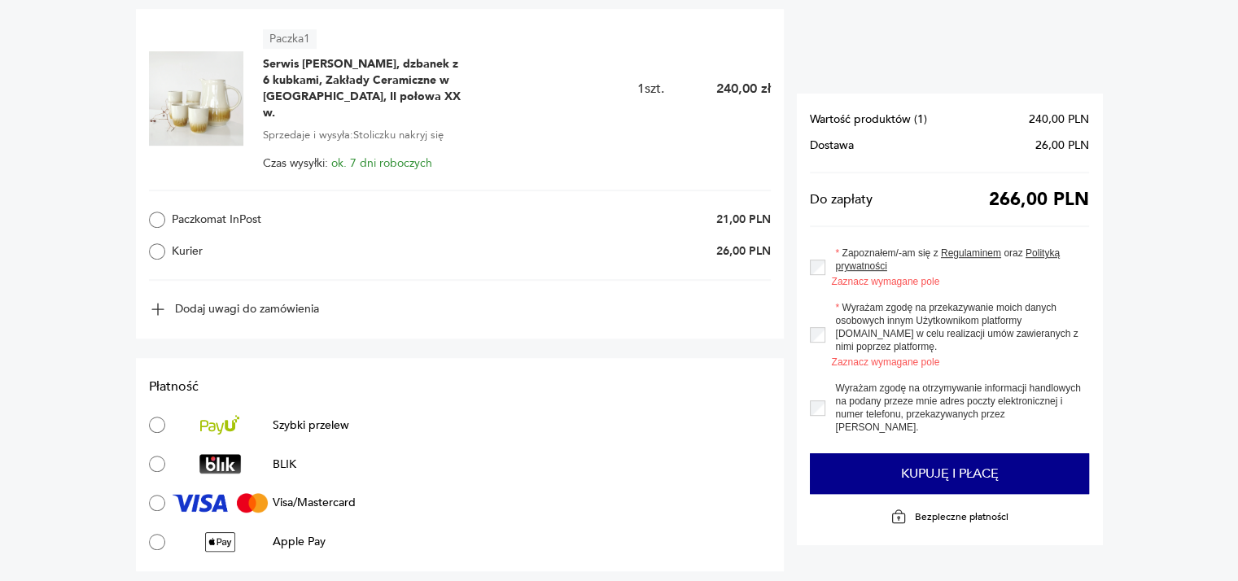
click at [817, 275] on div "Zapoznałem/-am się z Regulaminem oraz Polityką prywatności Zaznacz wymagane pole" at bounding box center [949, 268] width 279 height 42
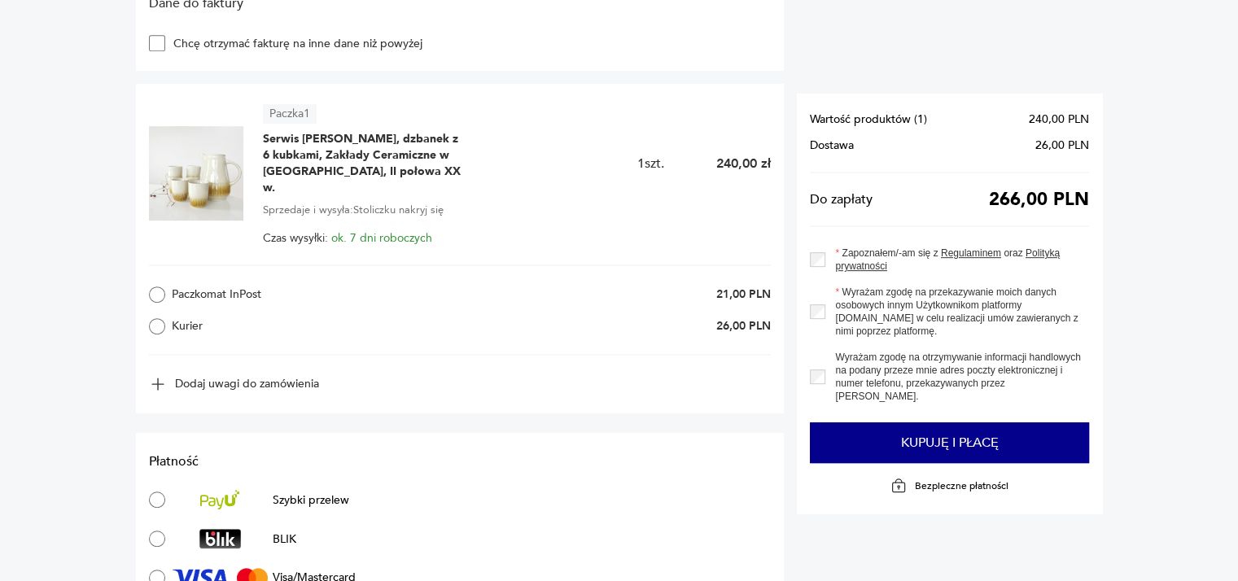
scroll to position [651, 0]
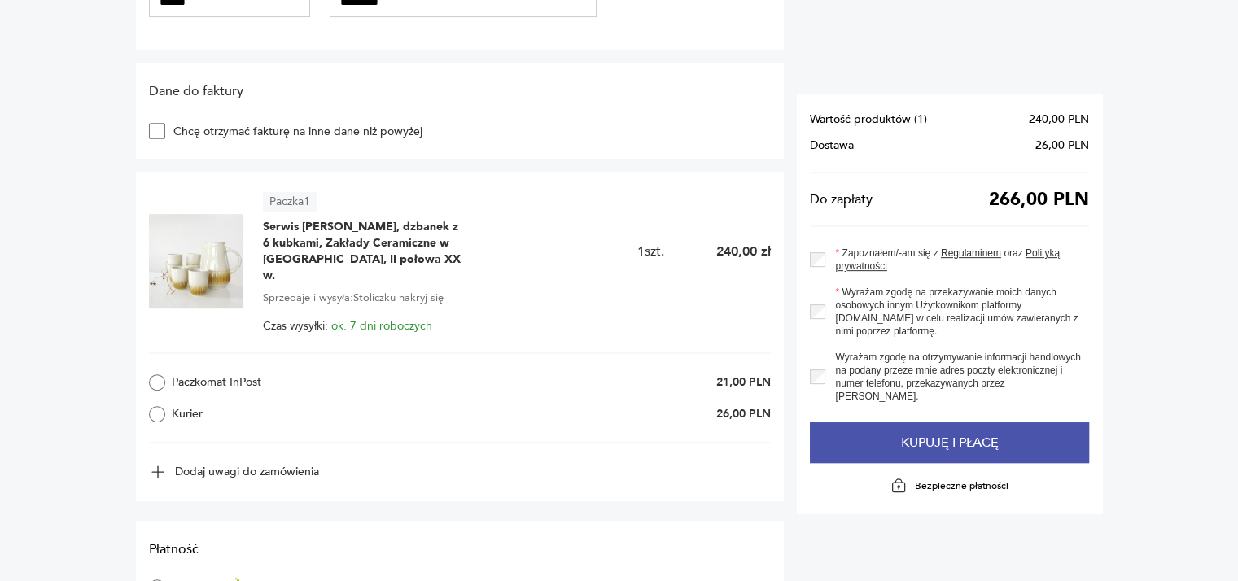
click at [928, 433] on button "Kupuję i płacę" at bounding box center [949, 442] width 279 height 41
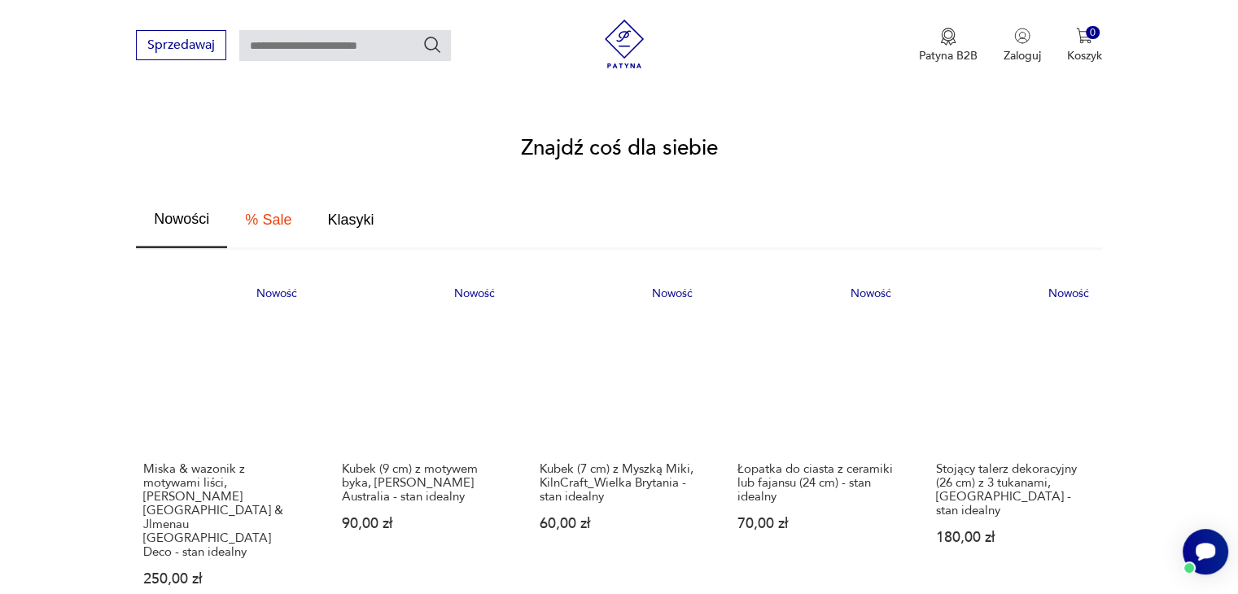
scroll to position [814, 0]
